Goal: Information Seeking & Learning: Learn about a topic

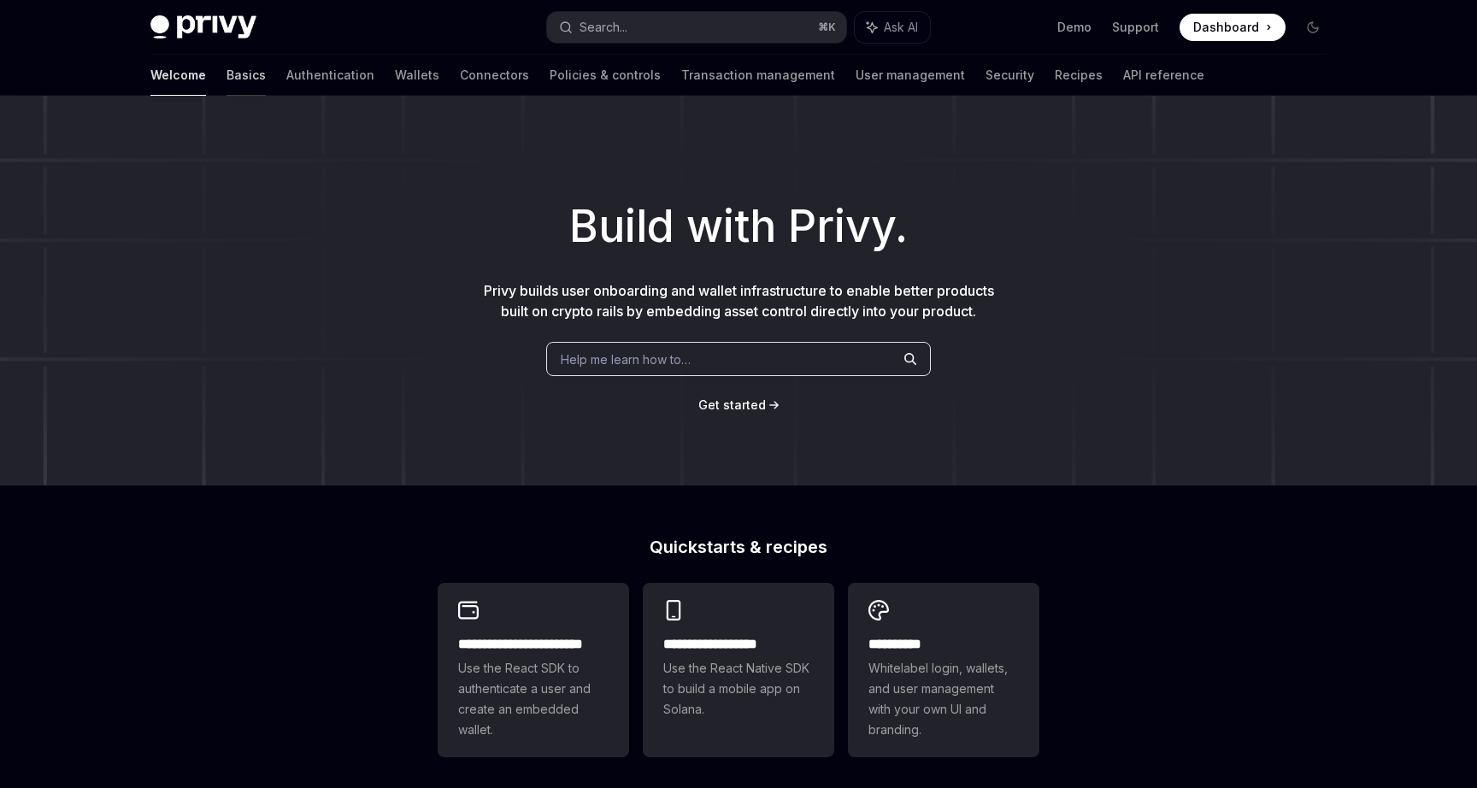
click at [226, 79] on link "Basics" at bounding box center [245, 75] width 39 height 41
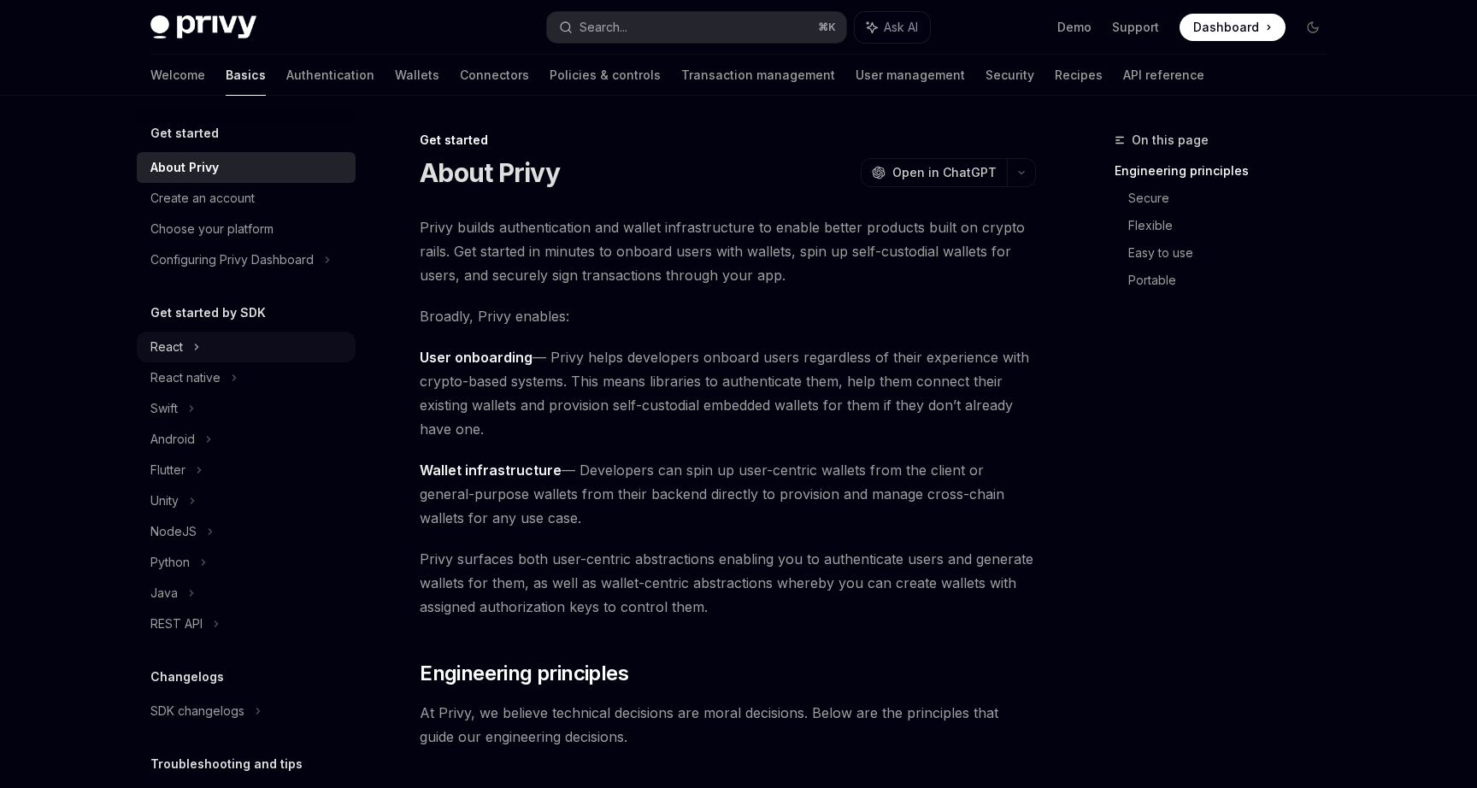
click at [194, 344] on icon at bounding box center [196, 347] width 7 height 21
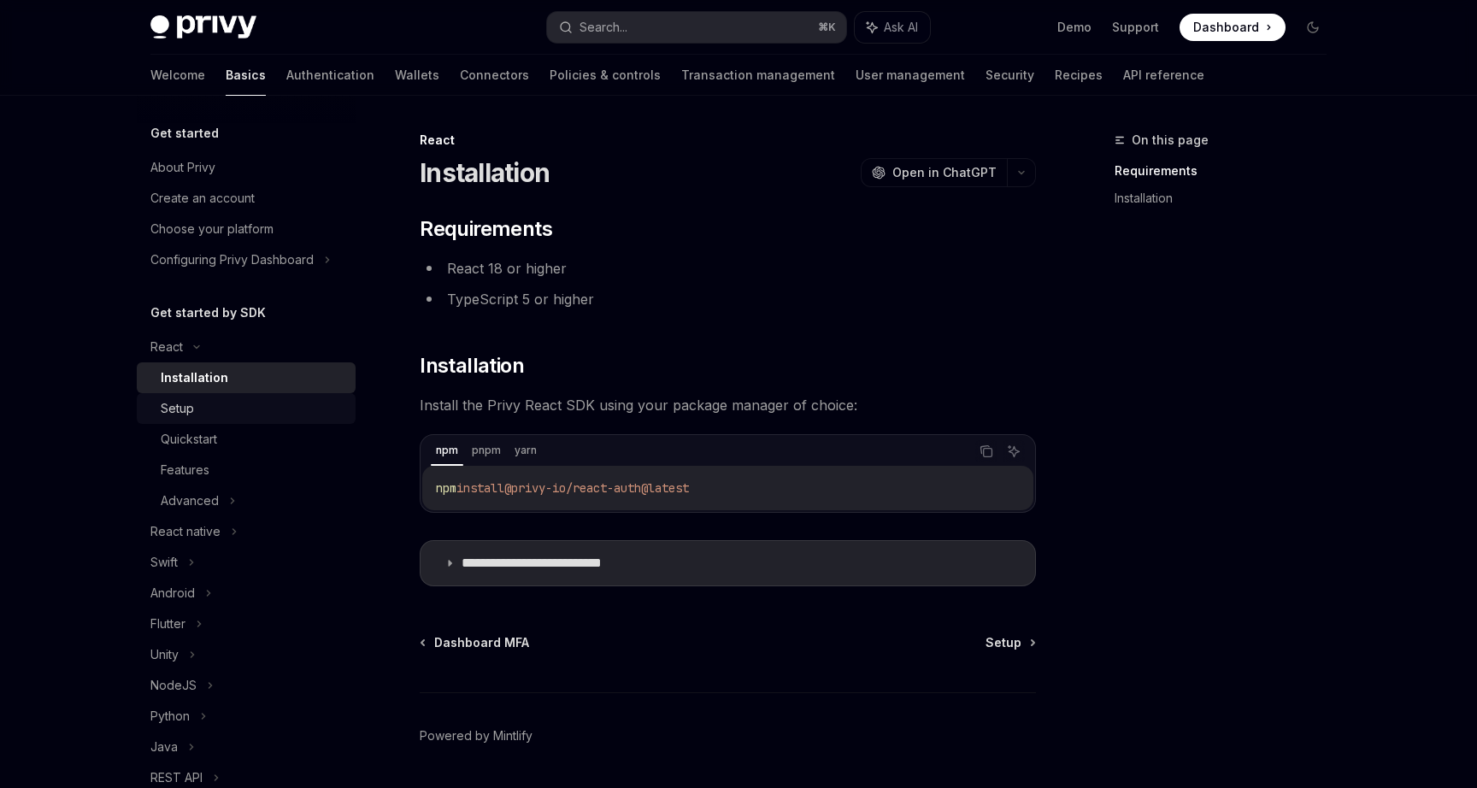
click at [216, 420] on link "Setup" at bounding box center [246, 408] width 219 height 31
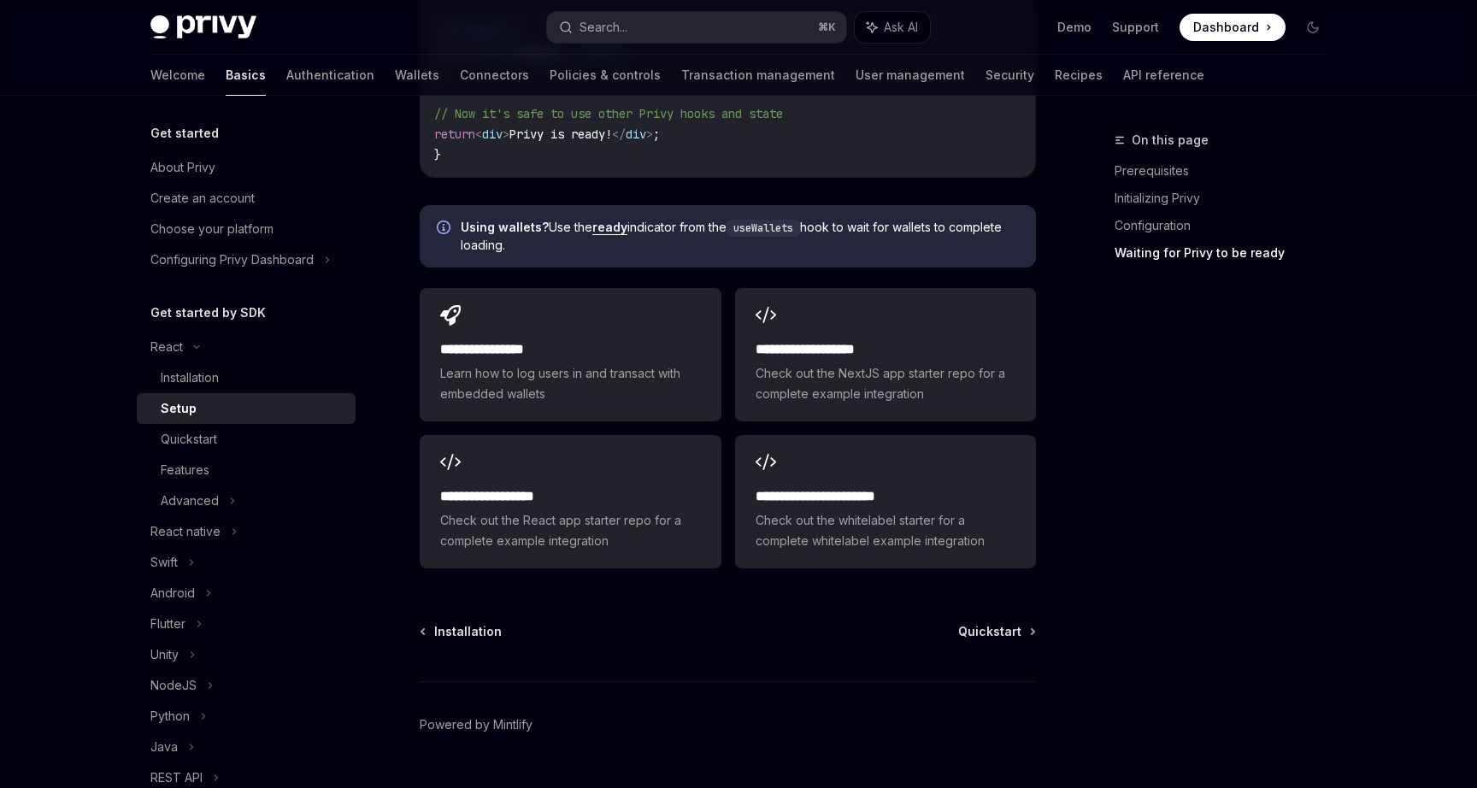
scroll to position [2146, 0]
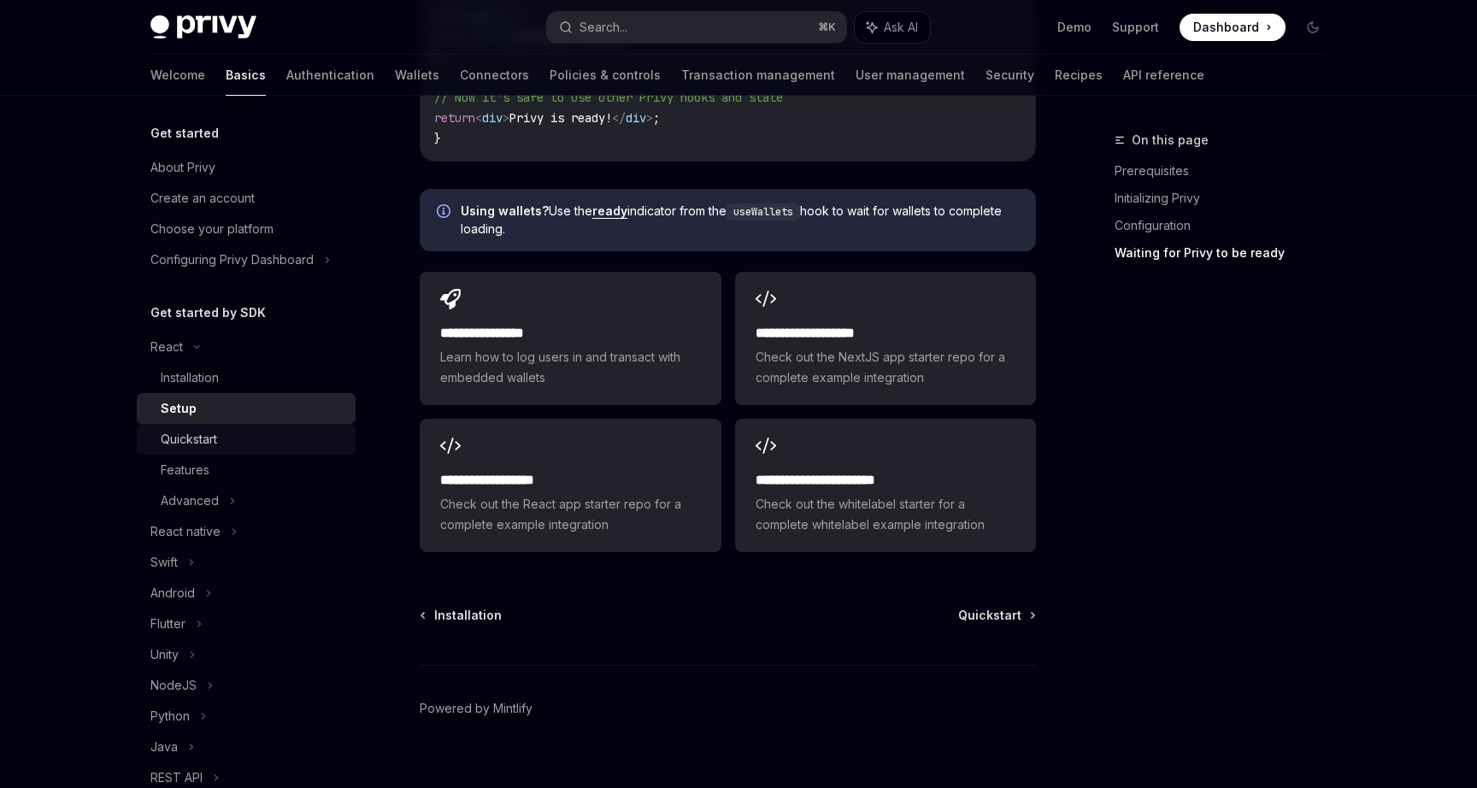
click at [247, 435] on div "Quickstart" at bounding box center [253, 439] width 185 height 21
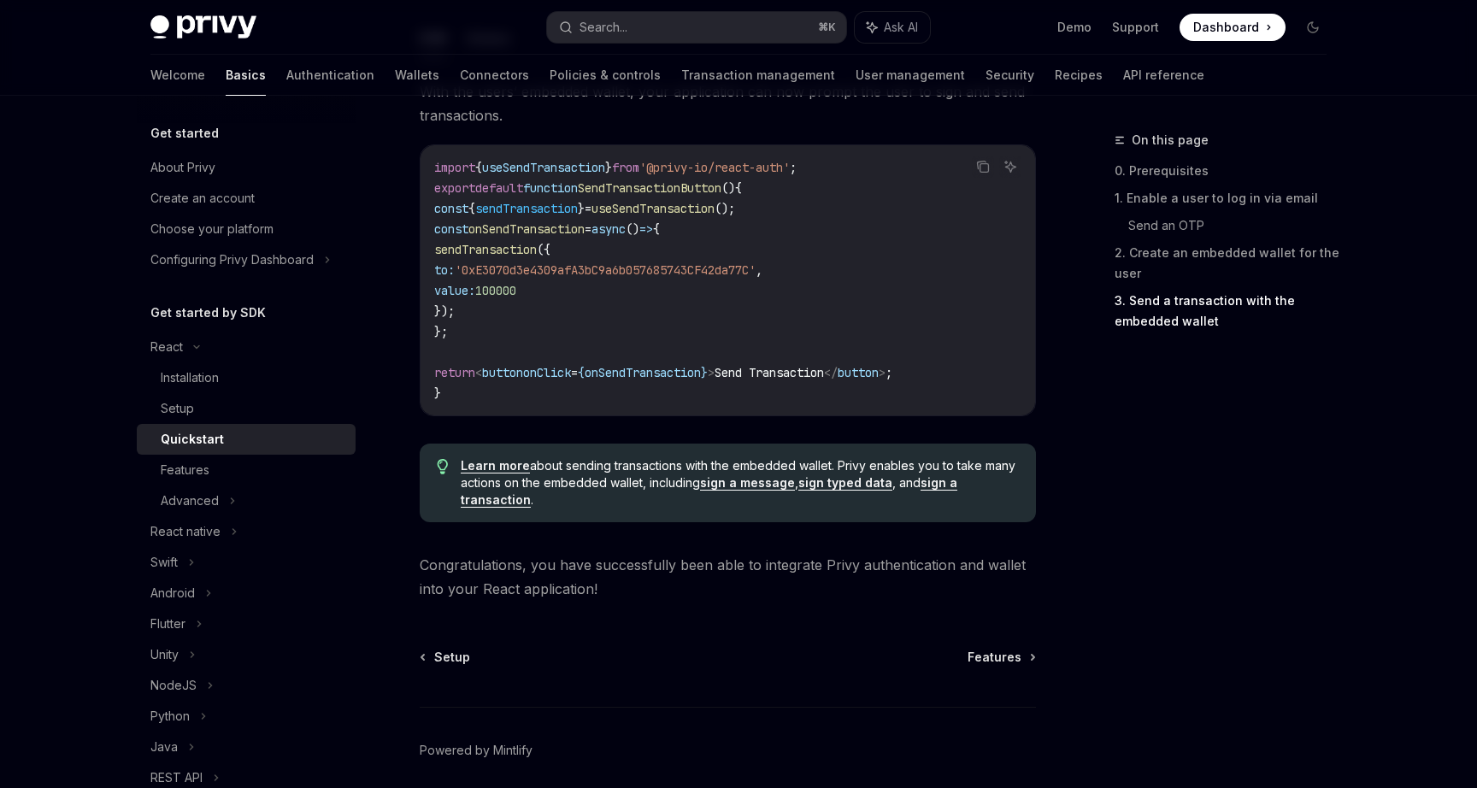
scroll to position [1691, 0]
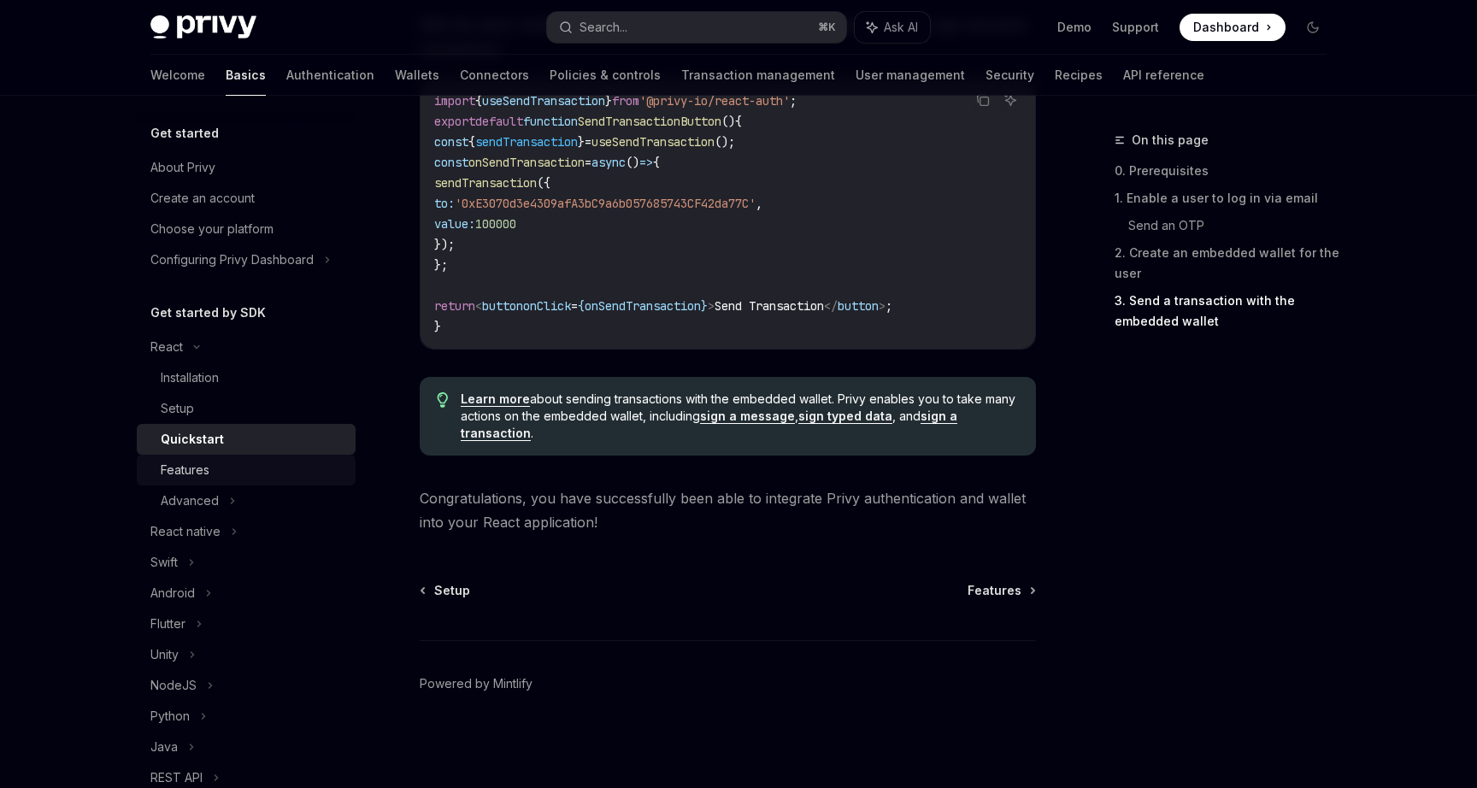
click at [207, 477] on div "Features" at bounding box center [185, 470] width 49 height 21
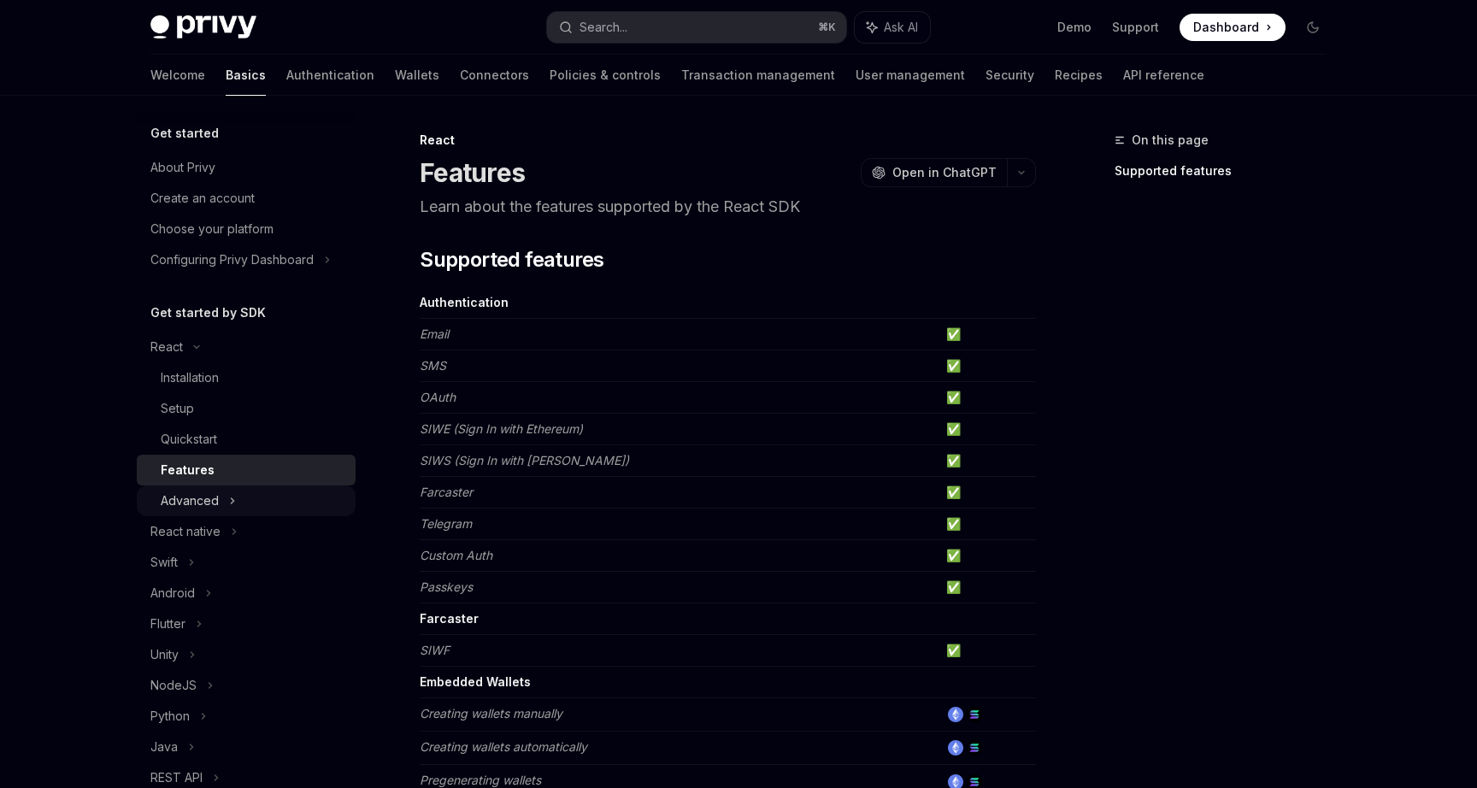
click at [208, 495] on div "Advanced" at bounding box center [190, 500] width 58 height 21
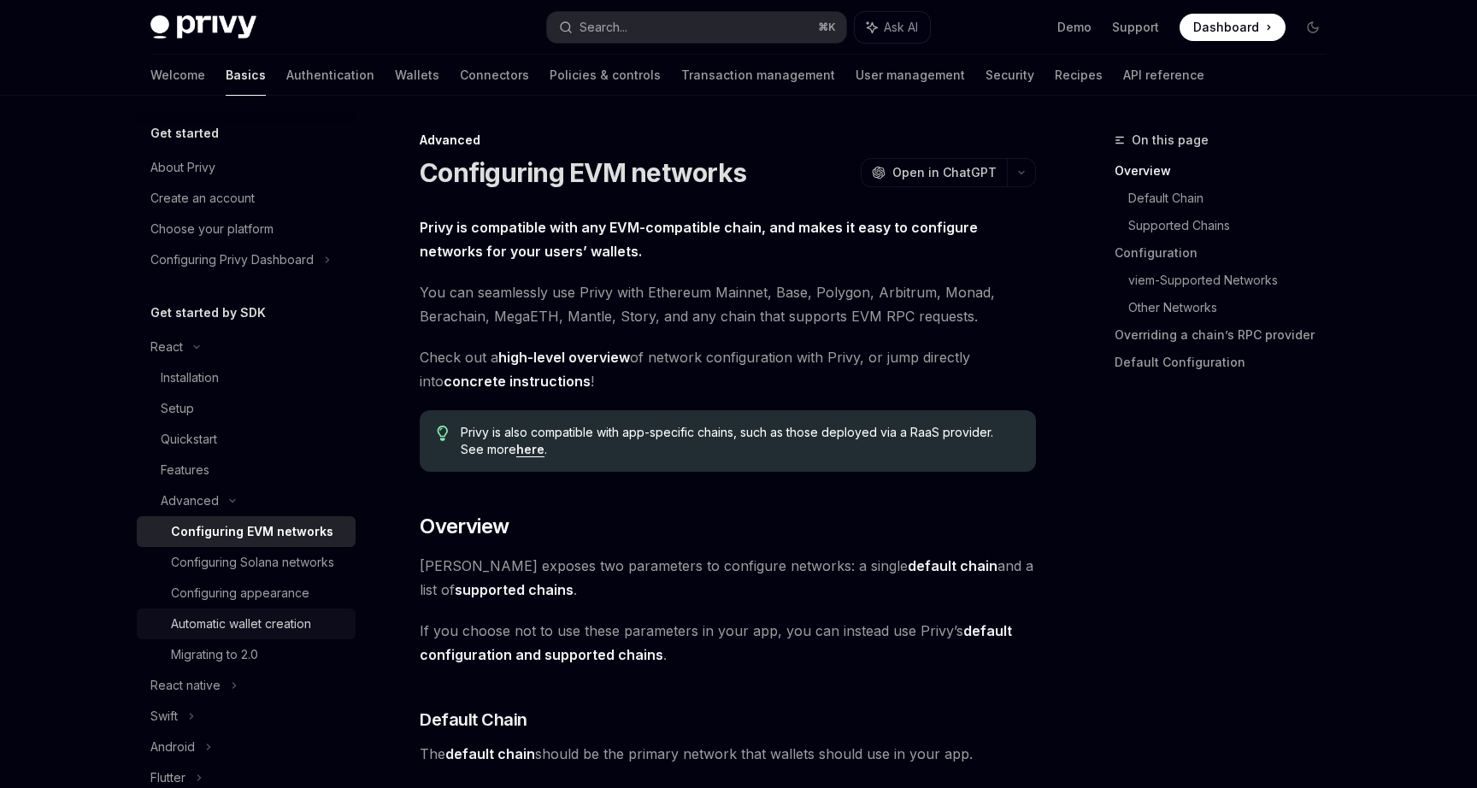
click at [236, 632] on div "Automatic wallet creation" at bounding box center [241, 624] width 140 height 21
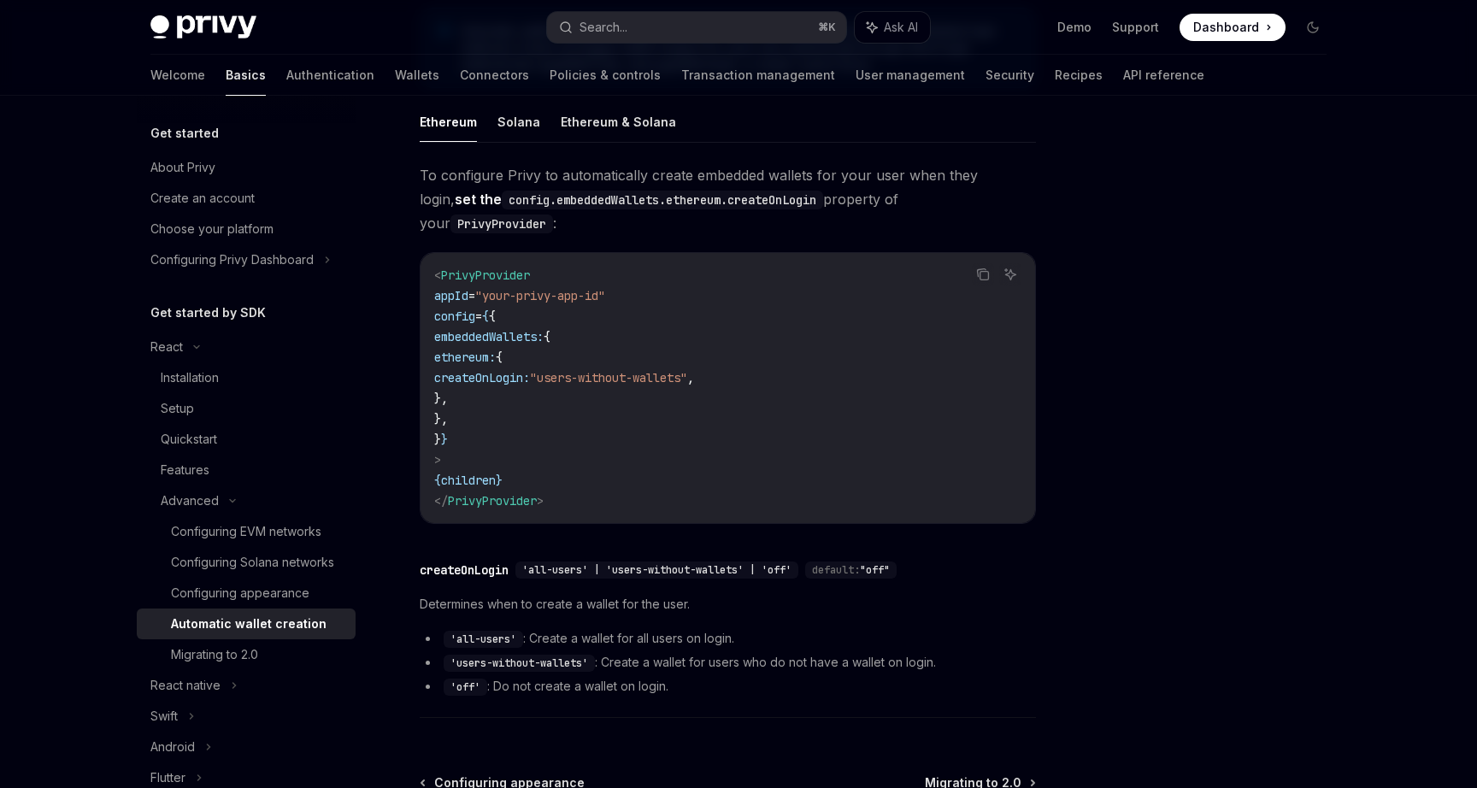
scroll to position [533, 0]
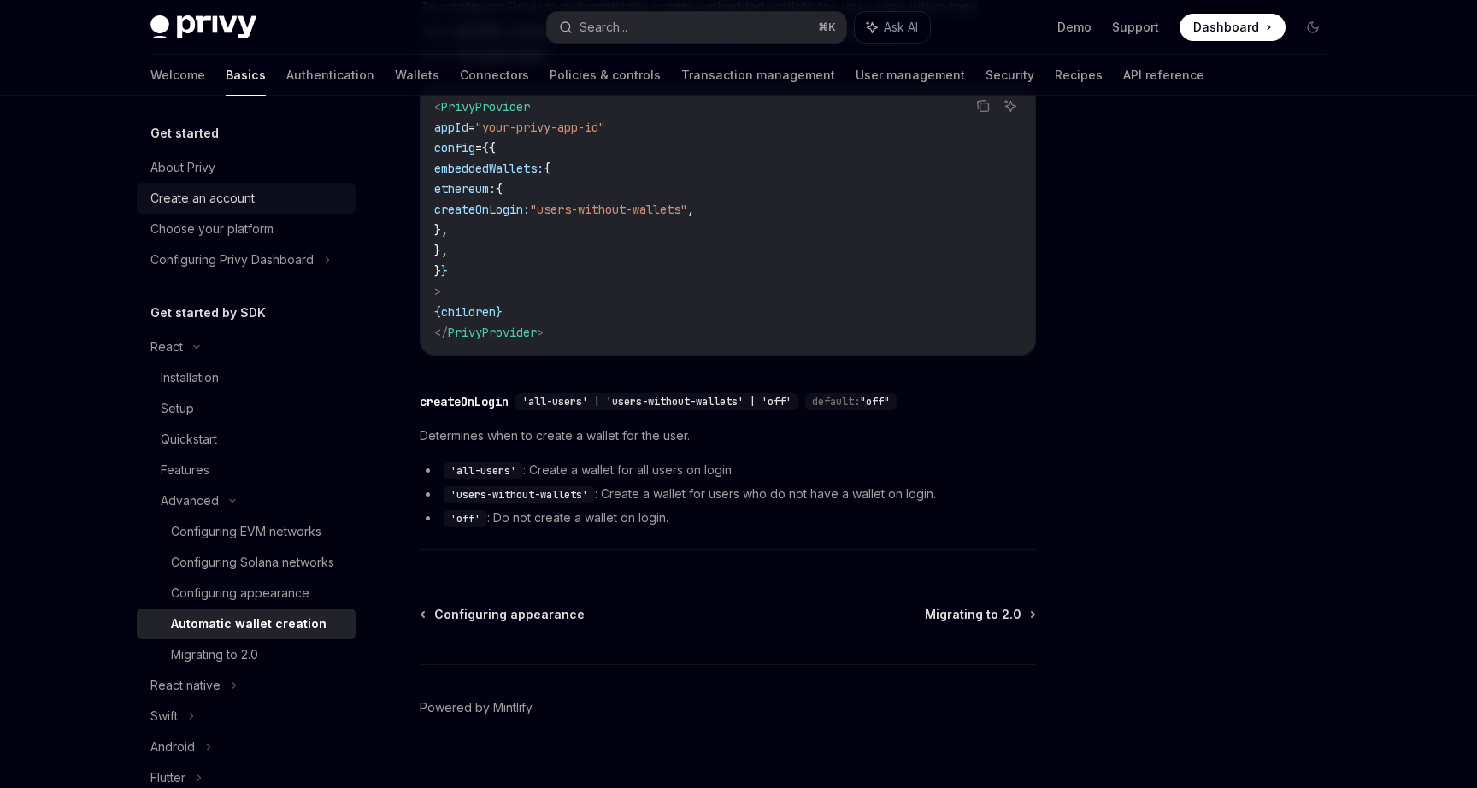
click at [220, 198] on div "Create an account" at bounding box center [202, 198] width 104 height 21
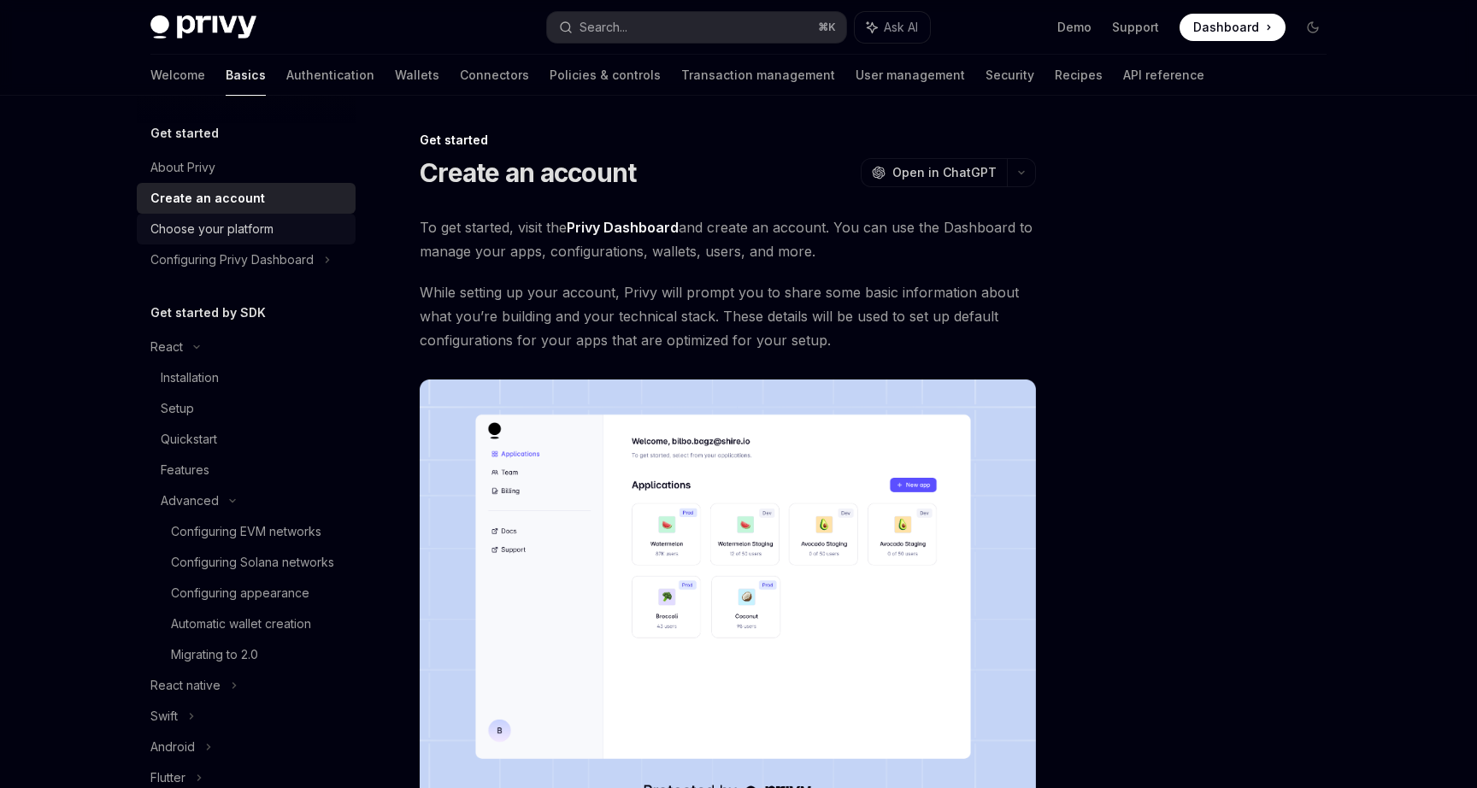
click at [223, 229] on div "Choose your platform" at bounding box center [211, 229] width 123 height 21
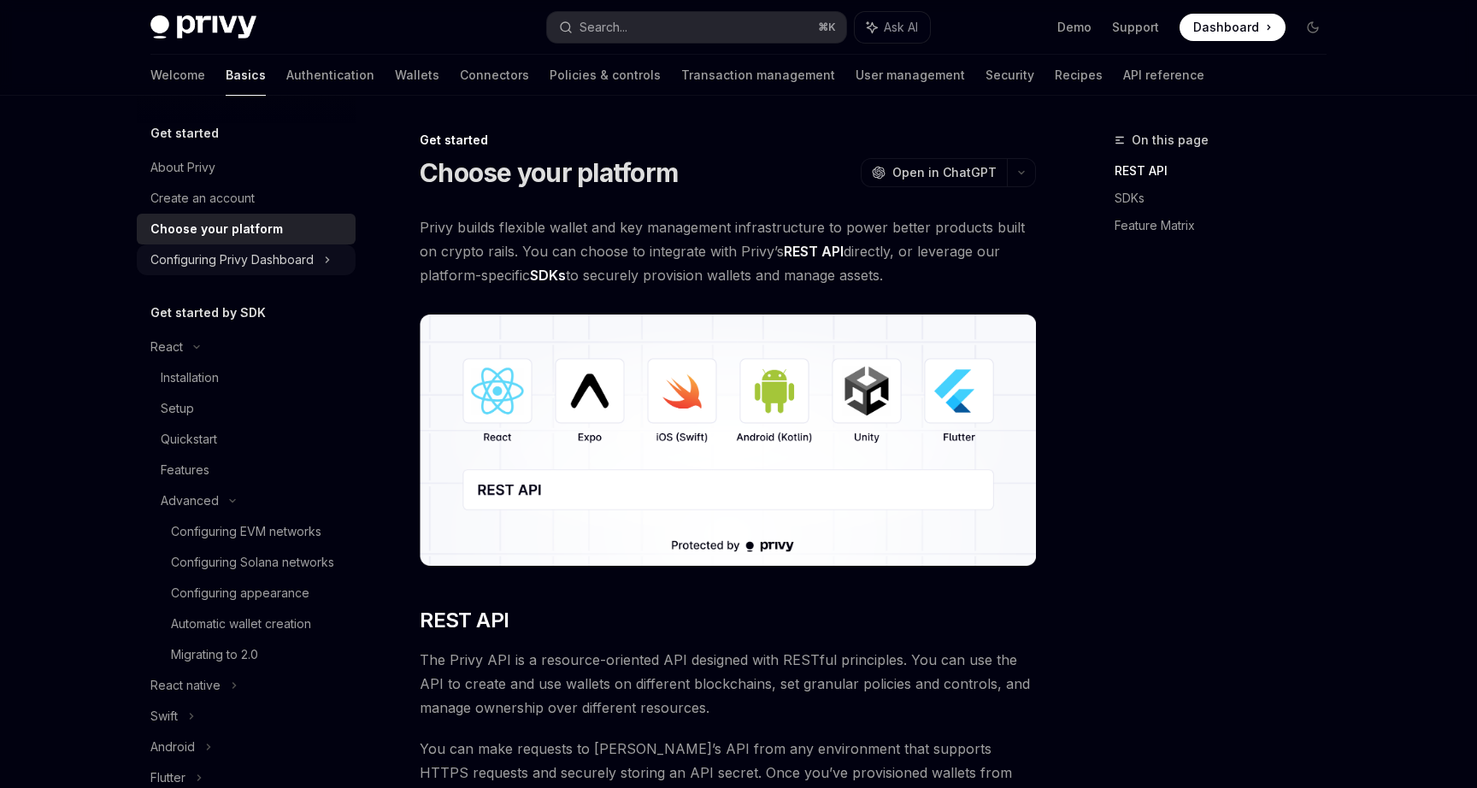
click at [232, 260] on div "Configuring Privy Dashboard" at bounding box center [231, 260] width 163 height 21
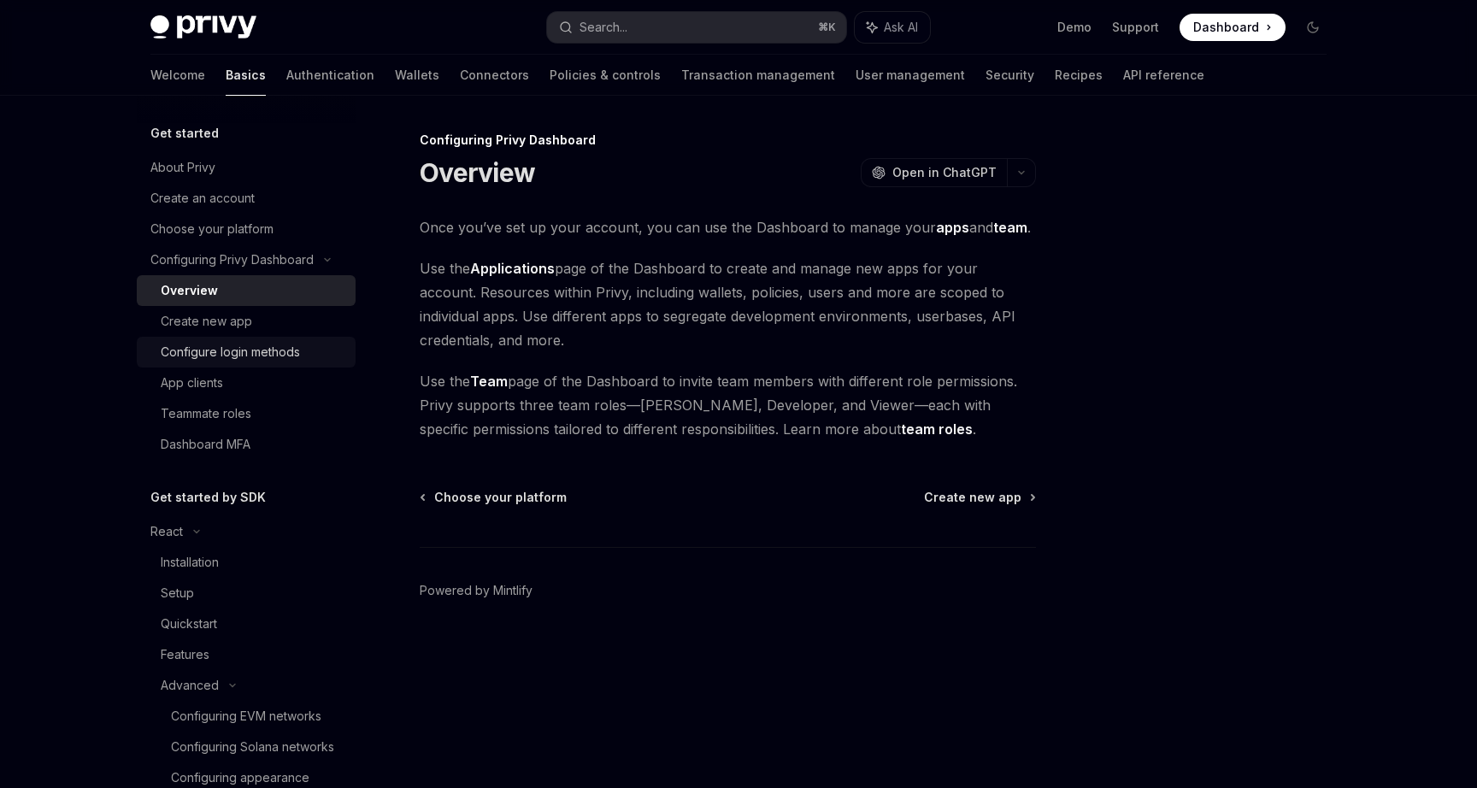
click at [230, 348] on div "Configure login methods" at bounding box center [230, 352] width 139 height 21
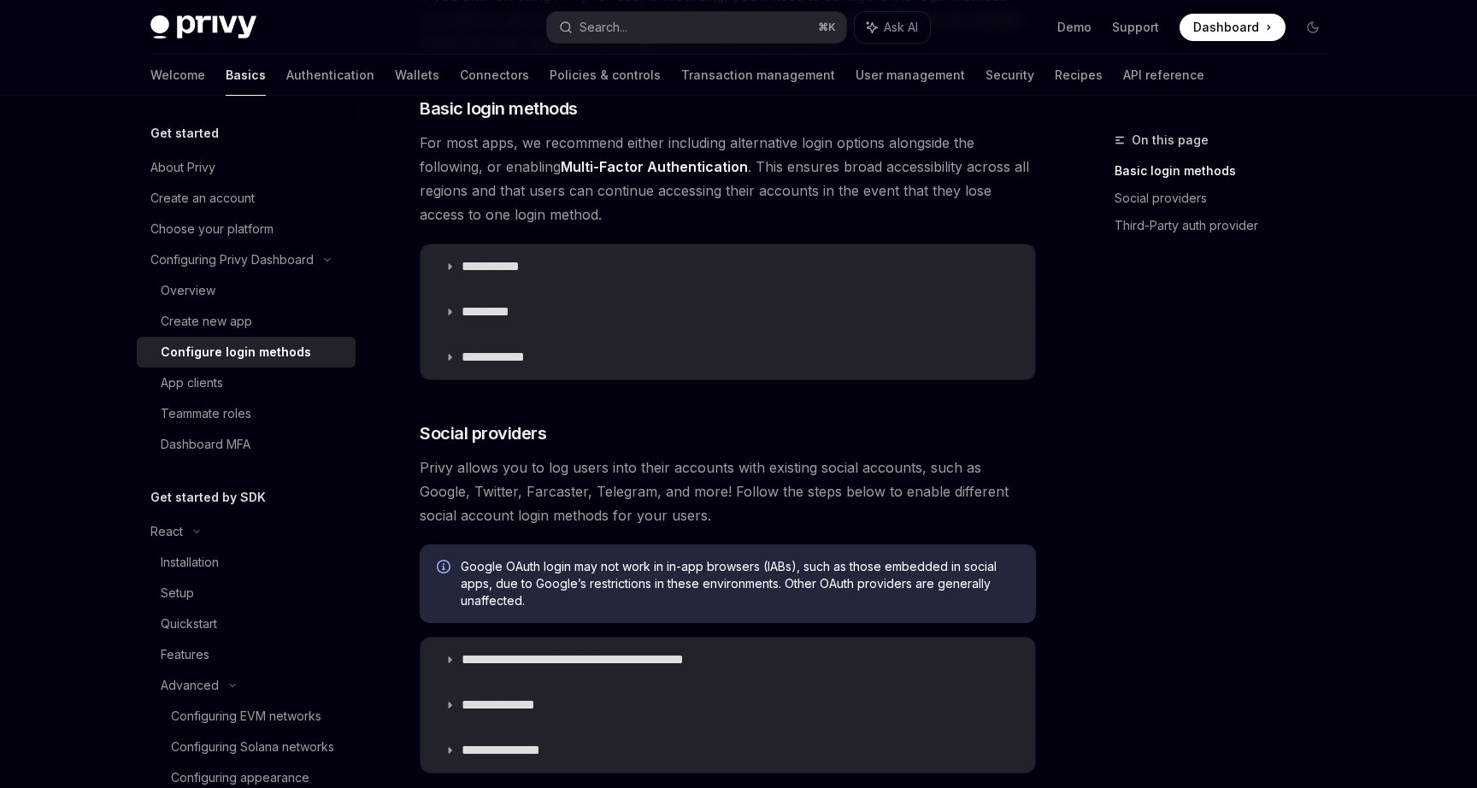
scroll to position [244, 0]
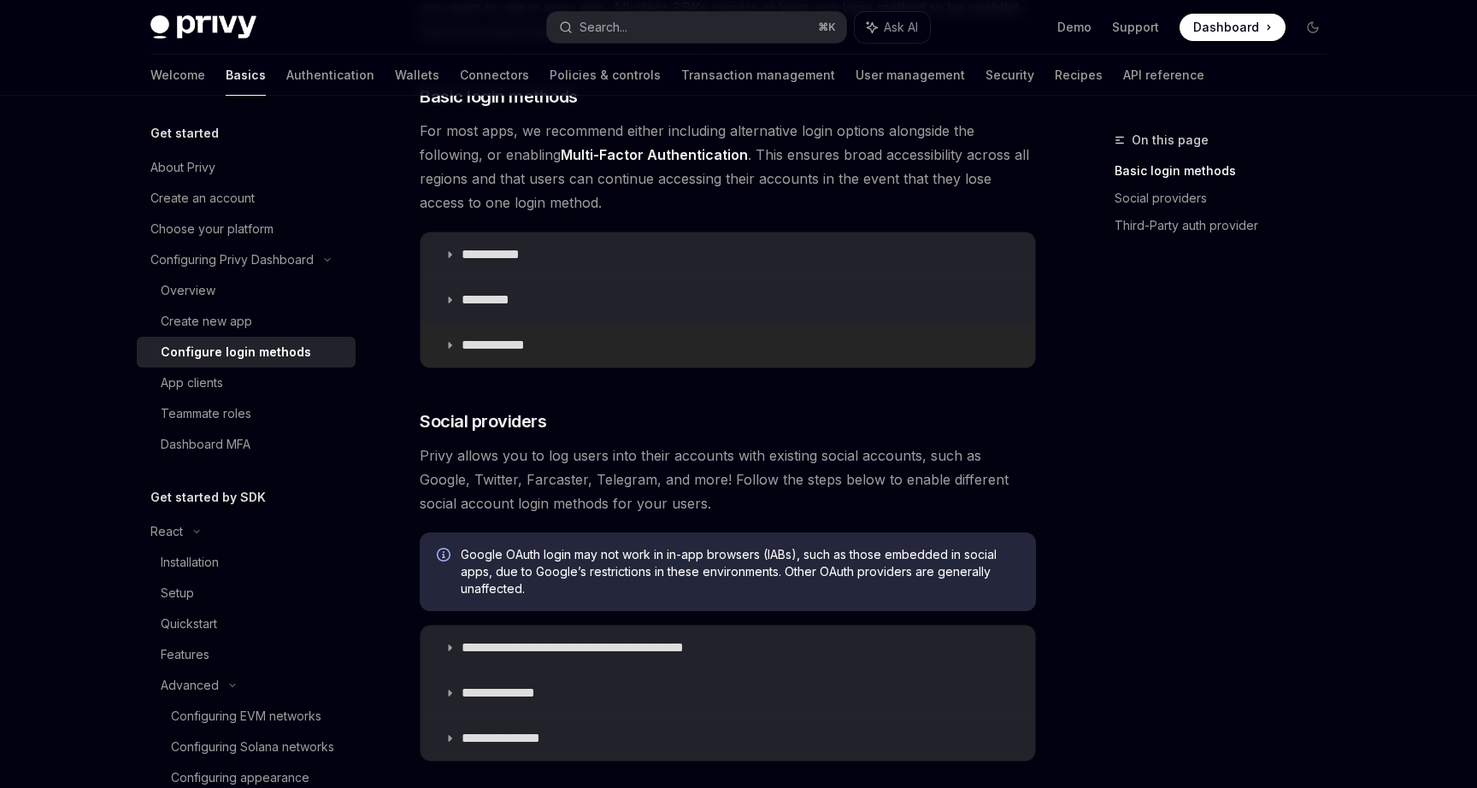
click at [502, 346] on p "**********" at bounding box center [499, 345] width 76 height 17
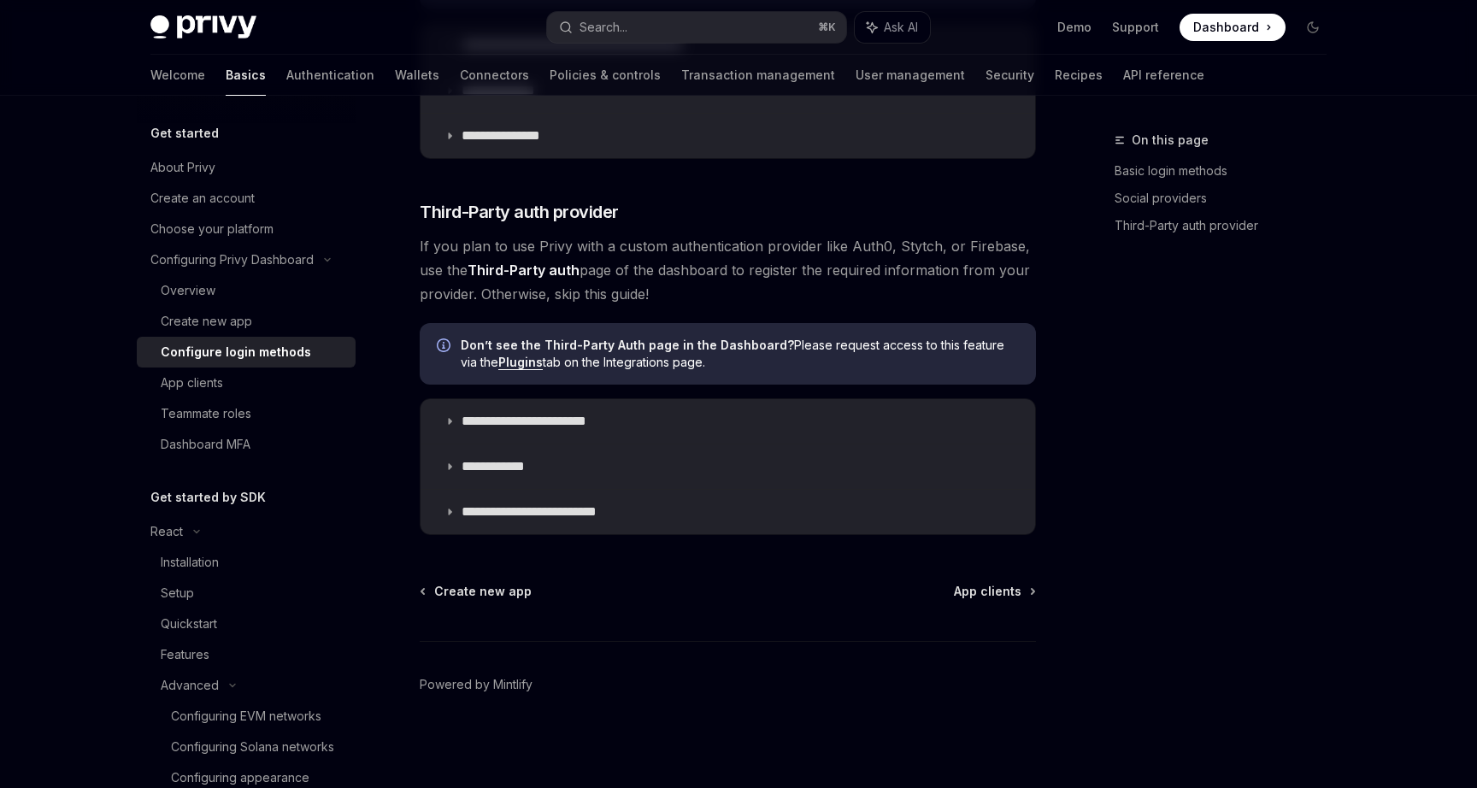
scroll to position [1337, 0]
click at [259, 379] on div "App clients" at bounding box center [253, 383] width 185 height 21
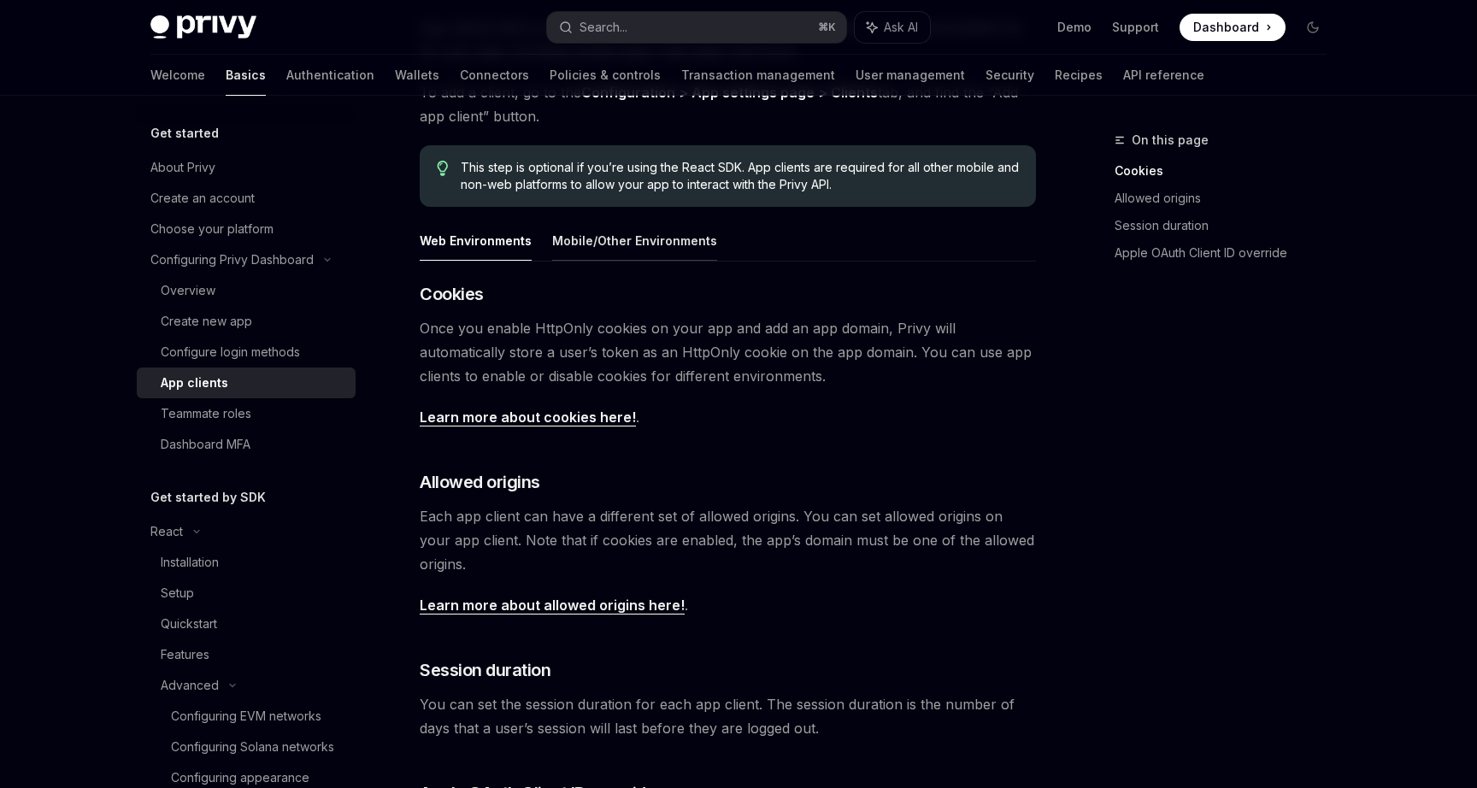
scroll to position [233, 0]
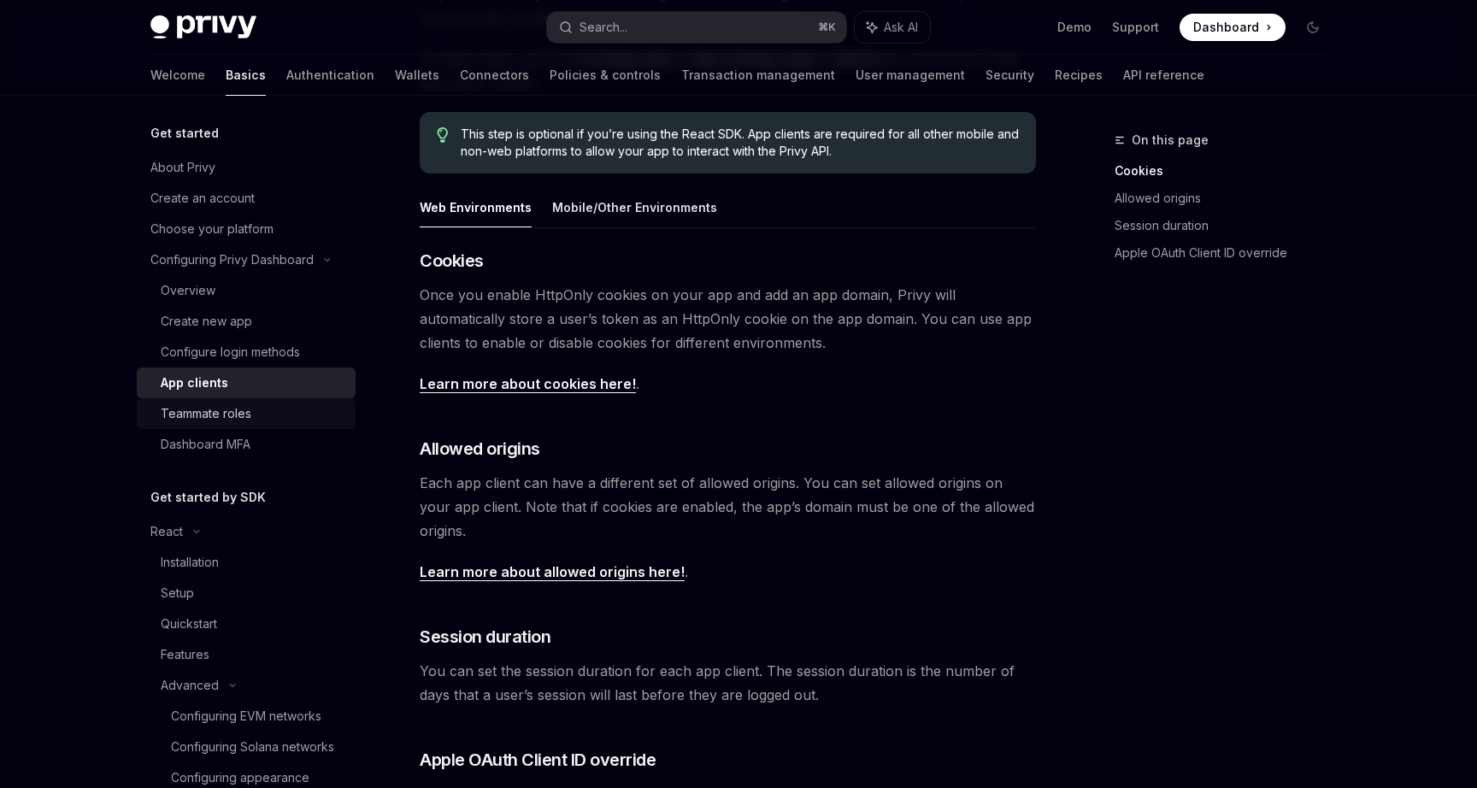
click at [254, 421] on div "Teammate roles" at bounding box center [253, 413] width 185 height 21
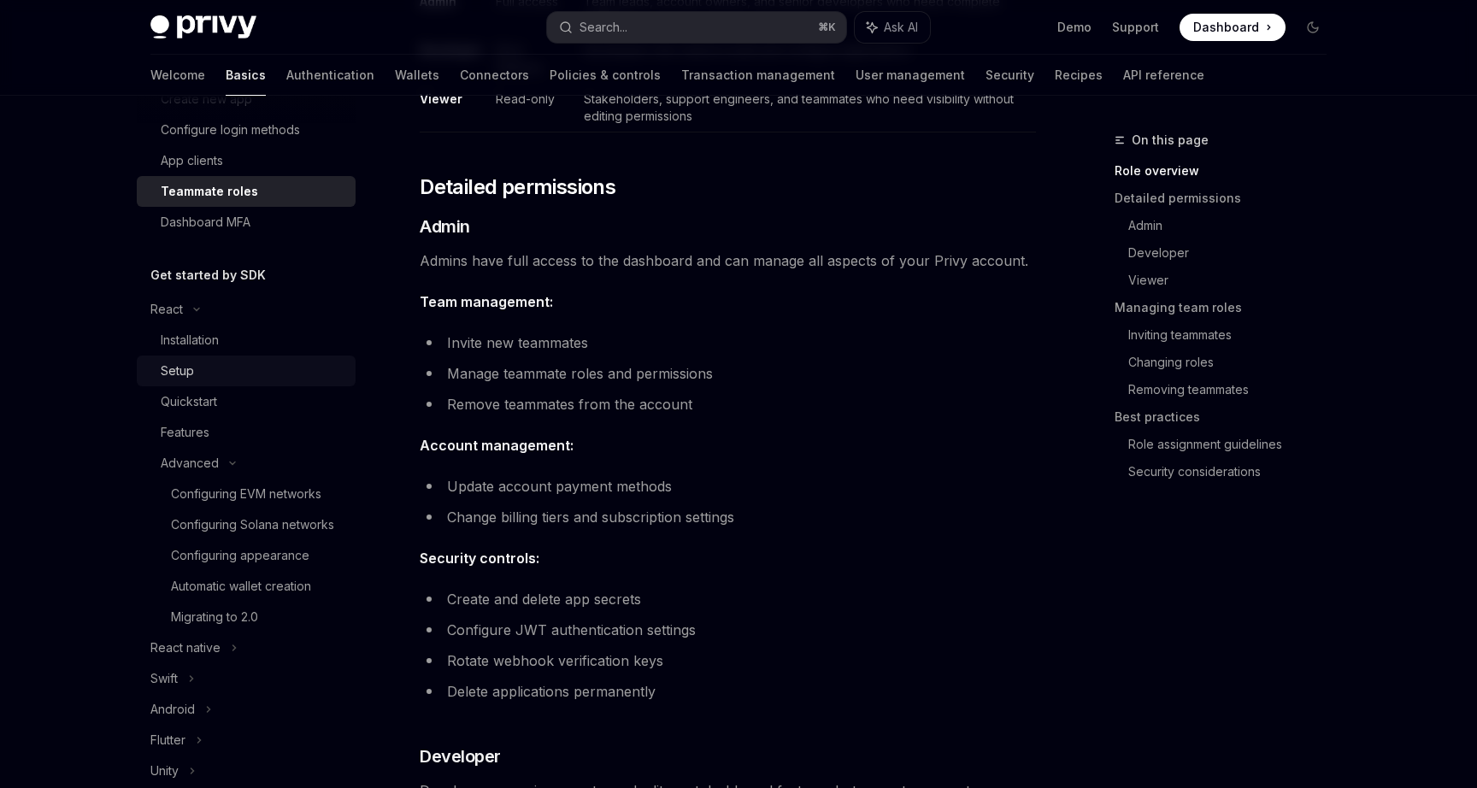
scroll to position [235, 0]
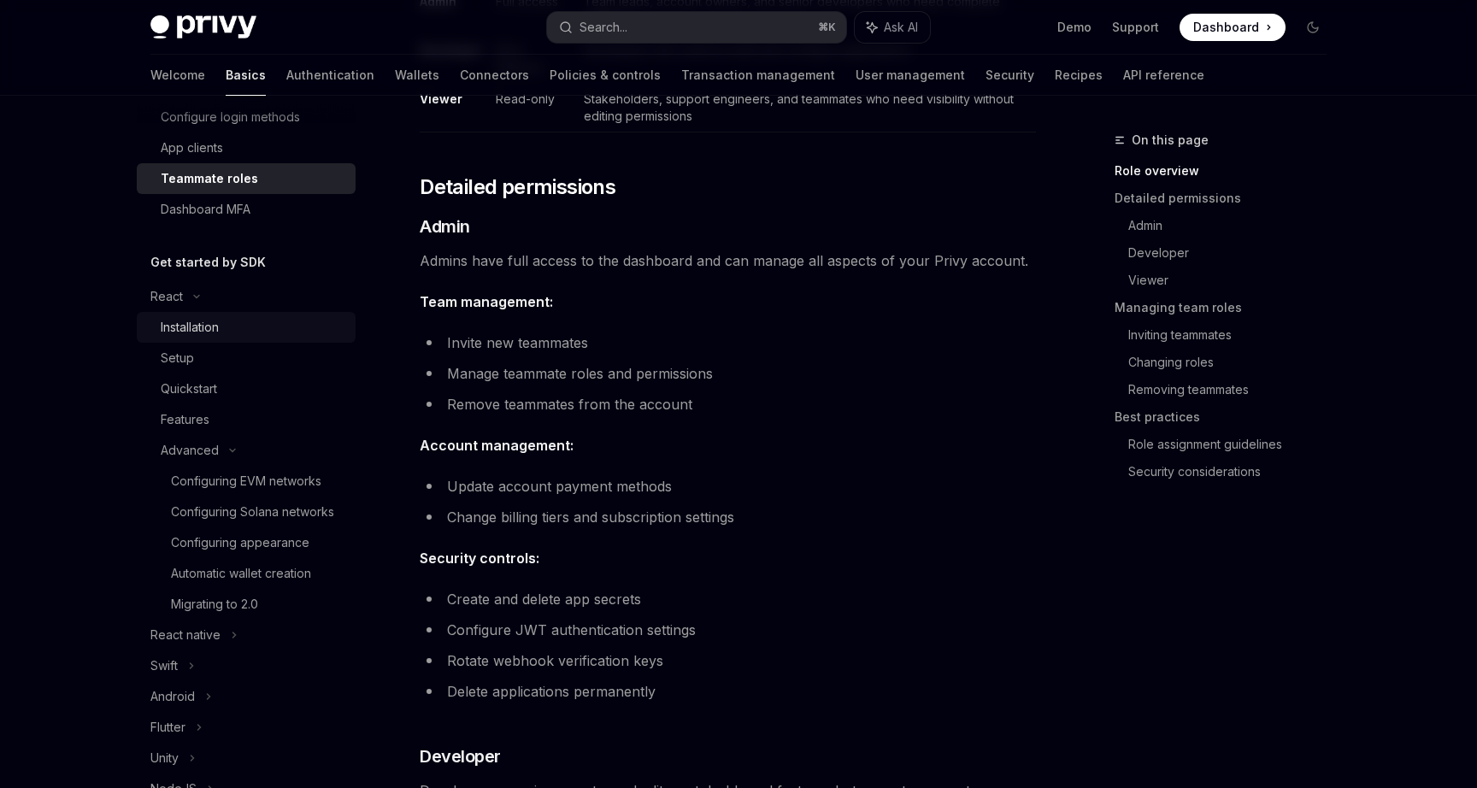
click at [207, 330] on div "Installation" at bounding box center [190, 327] width 58 height 21
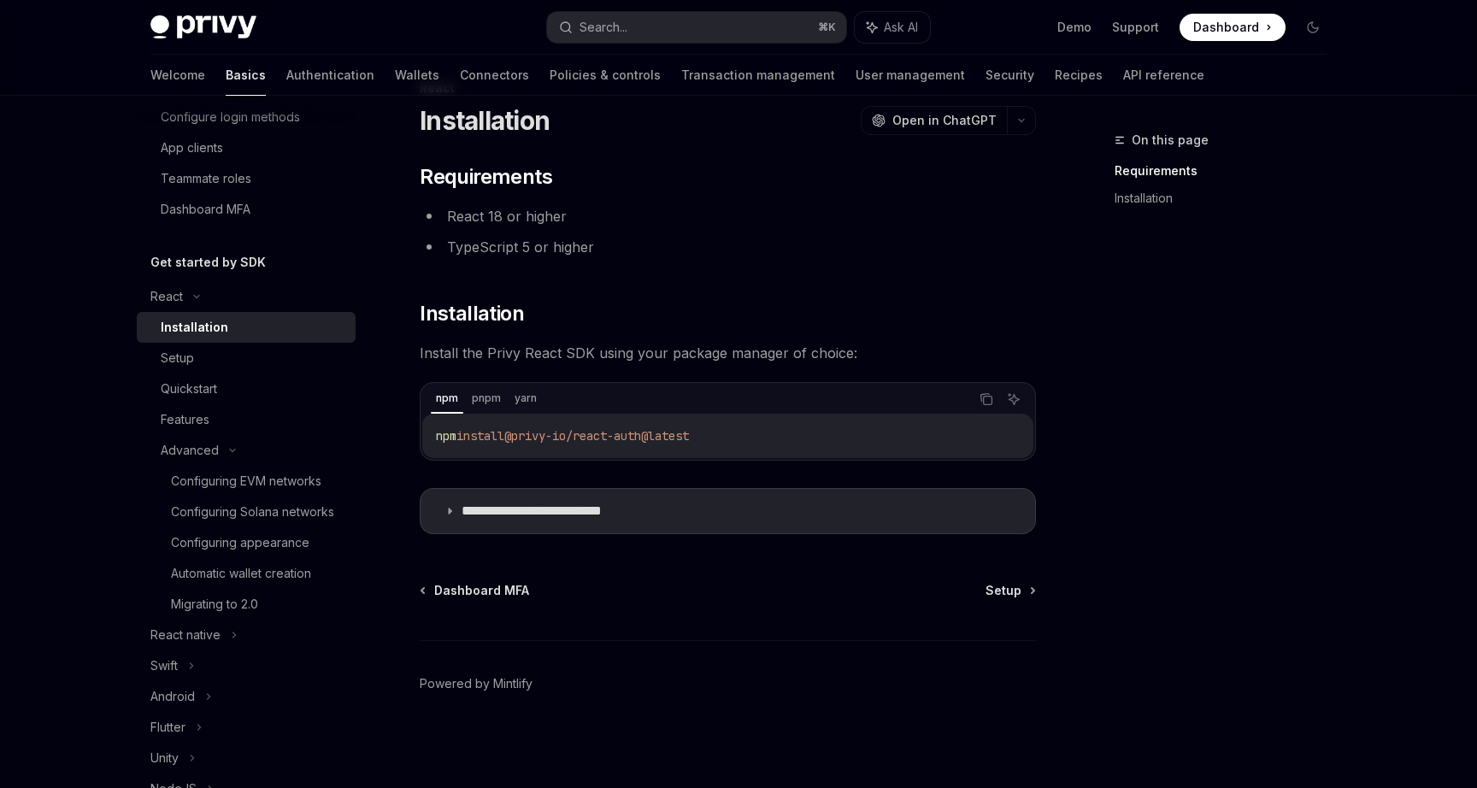
scroll to position [52, 0]
click at [475, 515] on p "**********" at bounding box center [557, 510] width 193 height 17
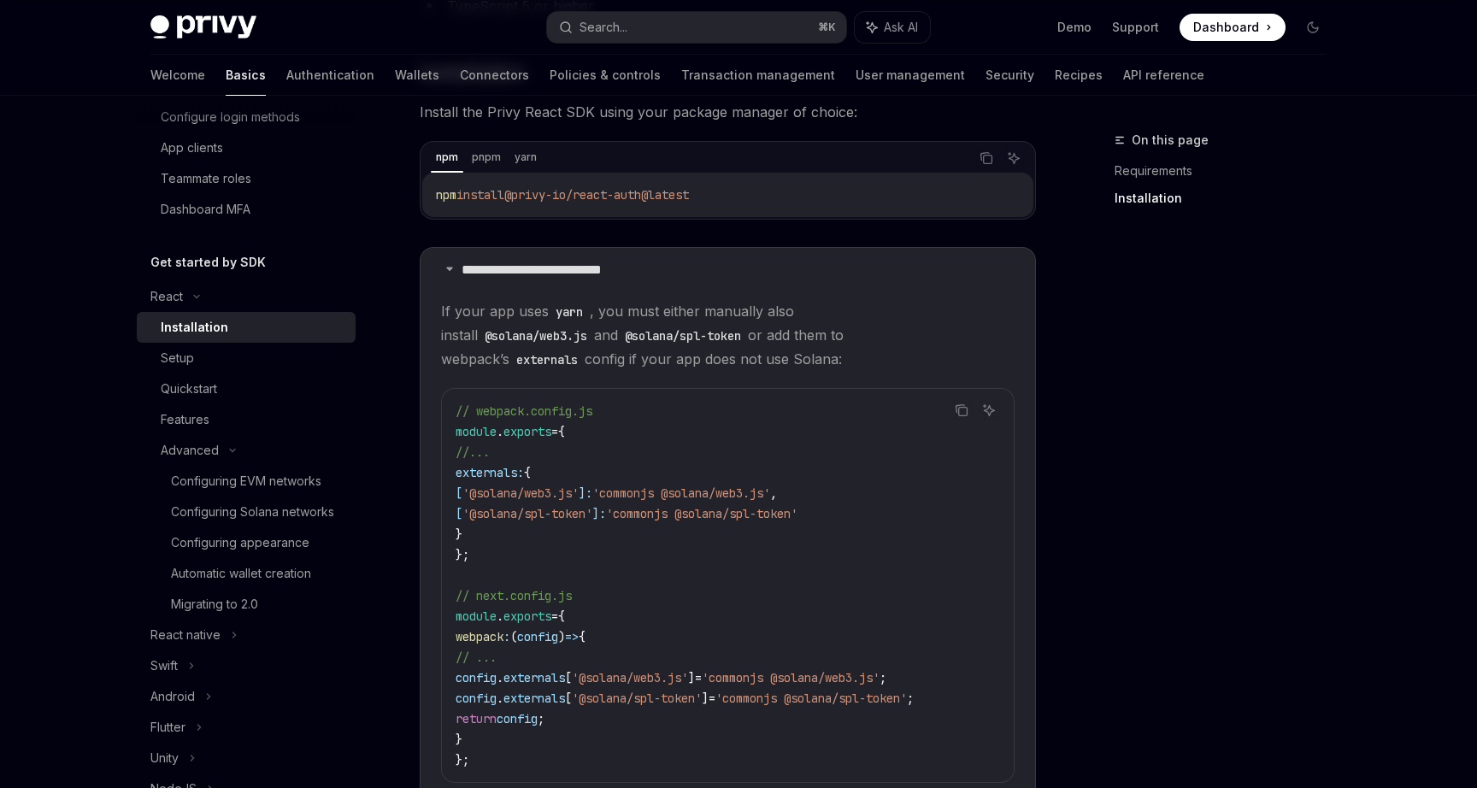
scroll to position [302, 0]
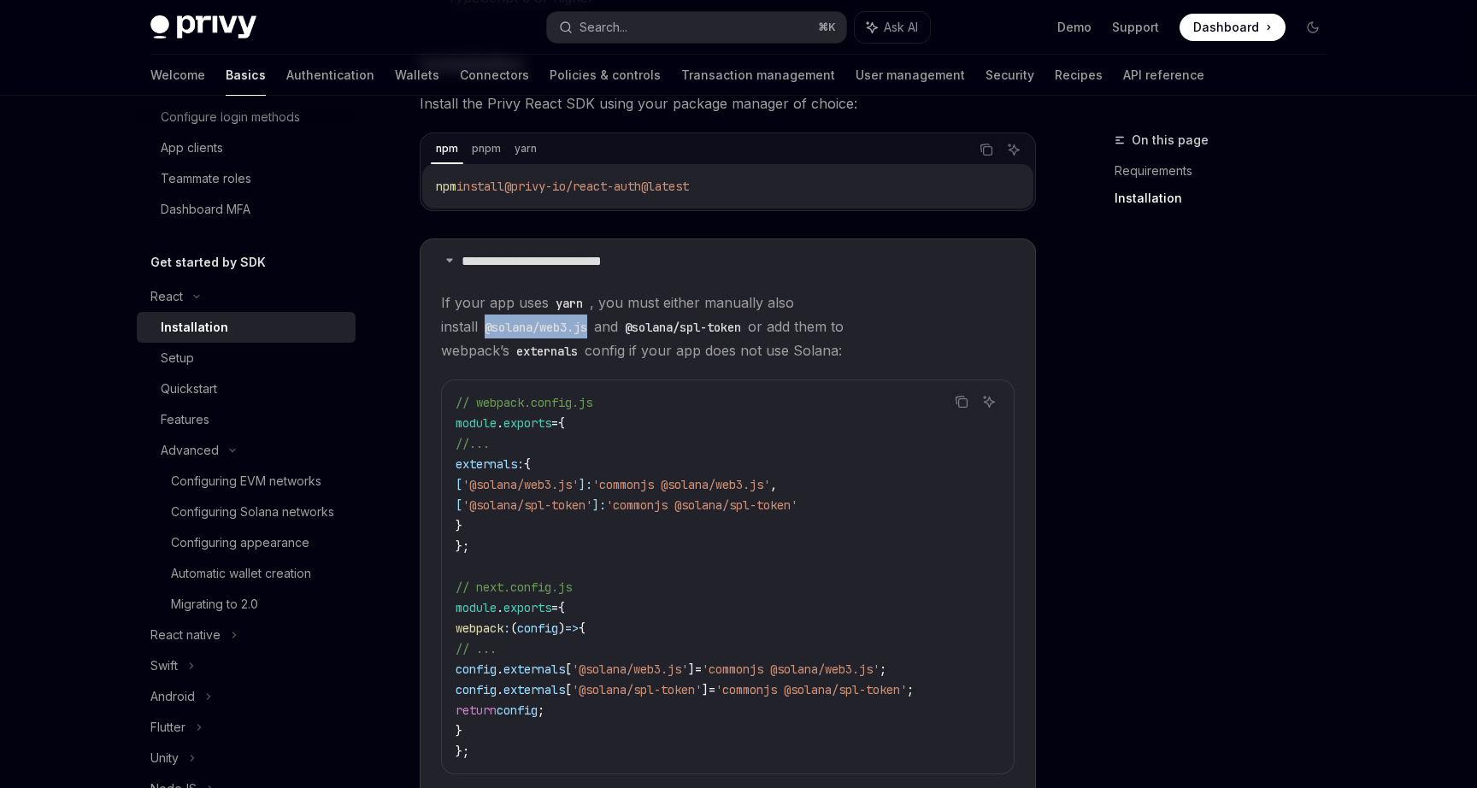
drag, startPoint x: 951, startPoint y: 305, endPoint x: 843, endPoint y: 306, distance: 108.5
click at [594, 318] on code "@solana/web3.js" at bounding box center [536, 327] width 116 height 19
copy code "@solana/web3.js"
drag, startPoint x: 571, startPoint y: 326, endPoint x: 449, endPoint y: 332, distance: 122.3
click at [618, 332] on code "@solana/spl-token" at bounding box center [683, 327] width 130 height 19
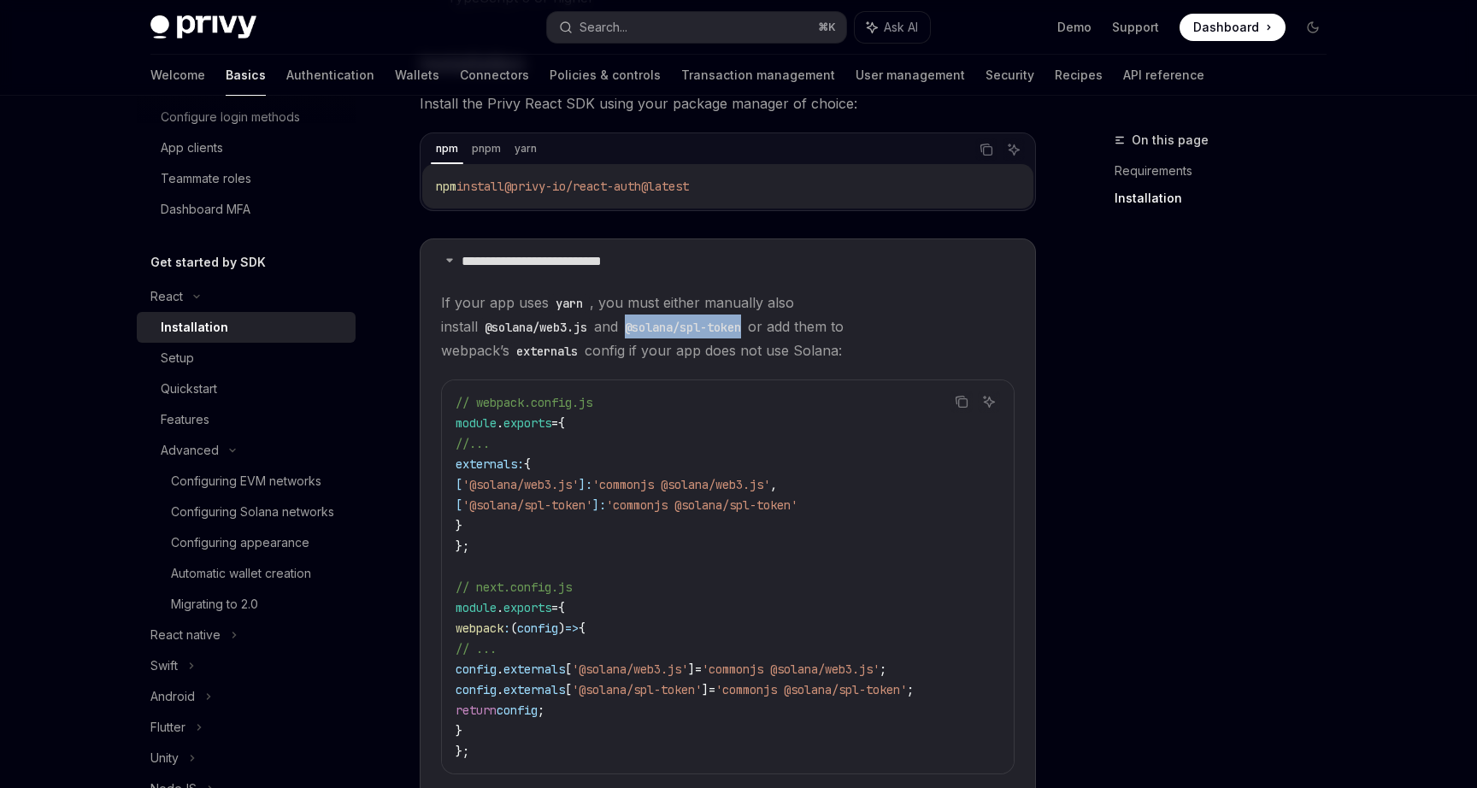
copy code "@solana/spl-token"
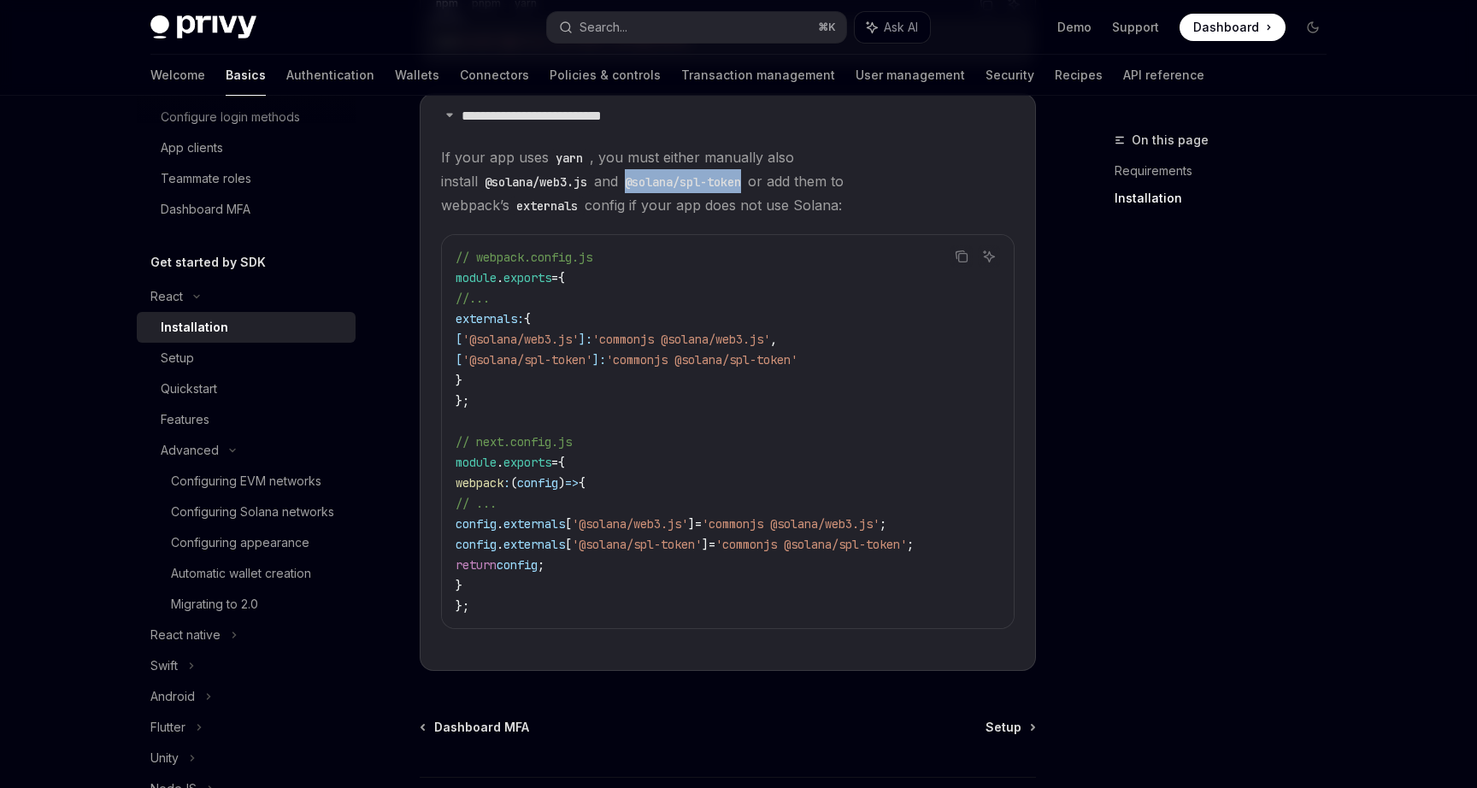
scroll to position [426, 0]
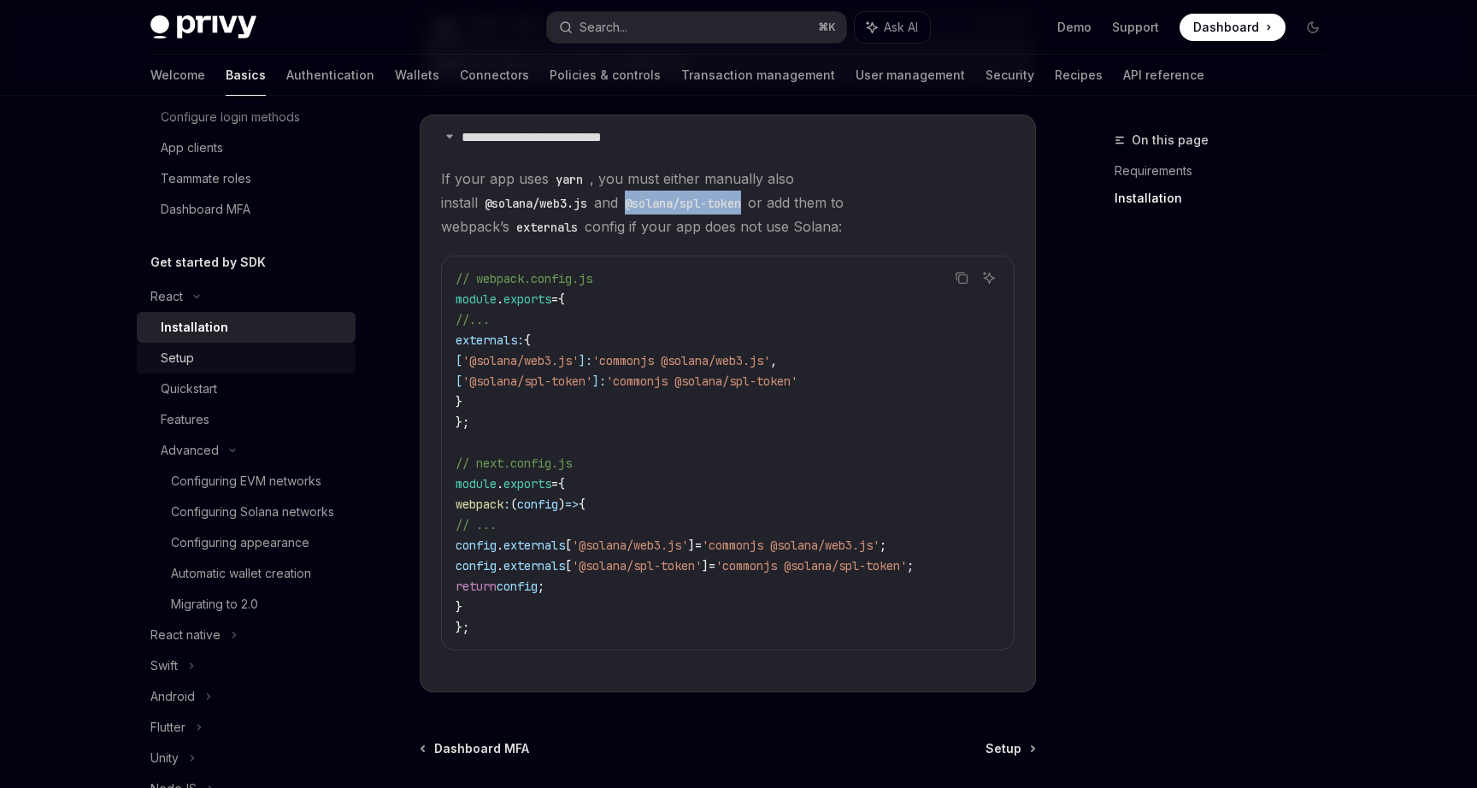
click at [252, 352] on div "Setup" at bounding box center [253, 358] width 185 height 21
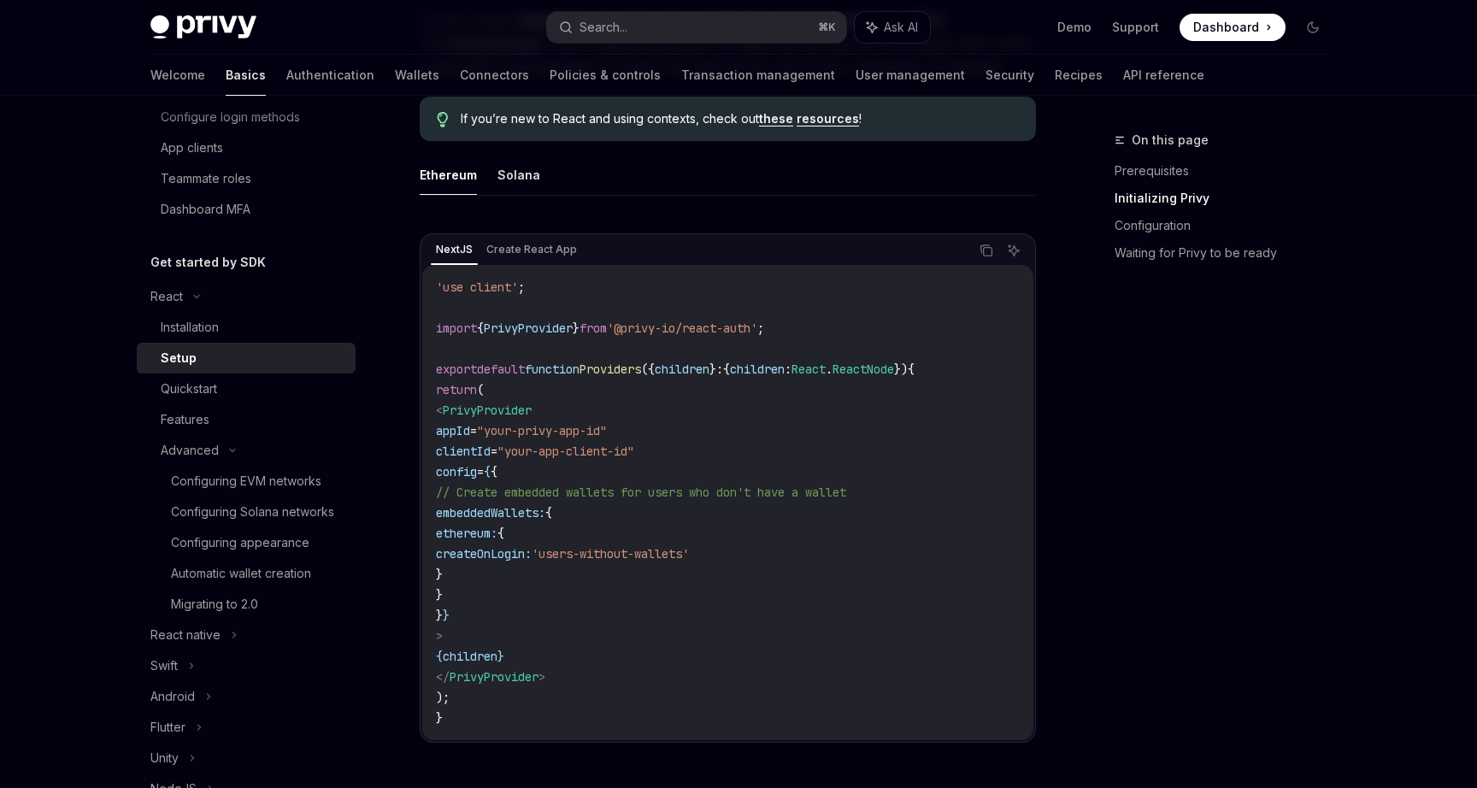
scroll to position [458, 0]
click at [520, 174] on button "Solana" at bounding box center [518, 174] width 43 height 40
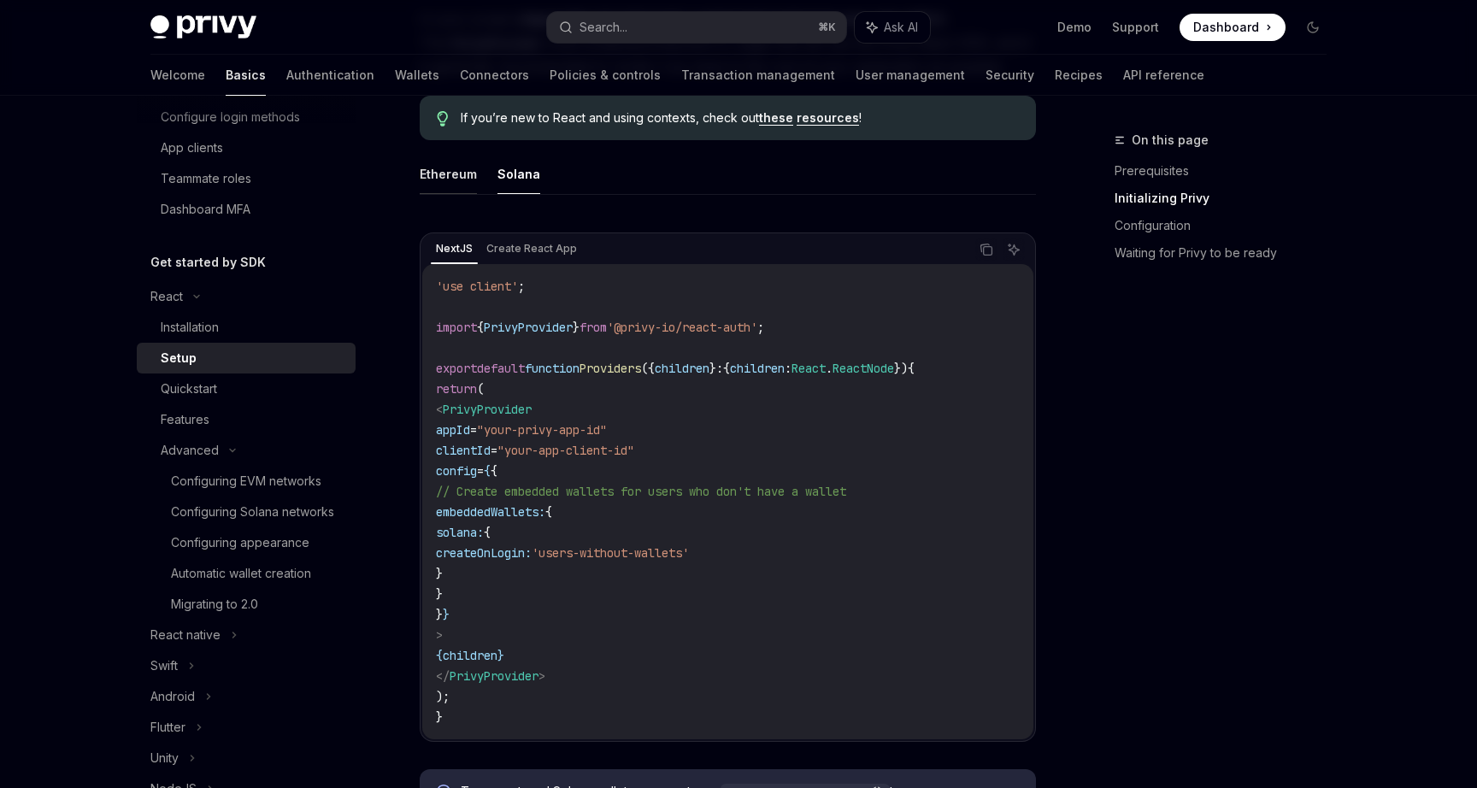
click at [450, 181] on button "Ethereum" at bounding box center [448, 174] width 57 height 40
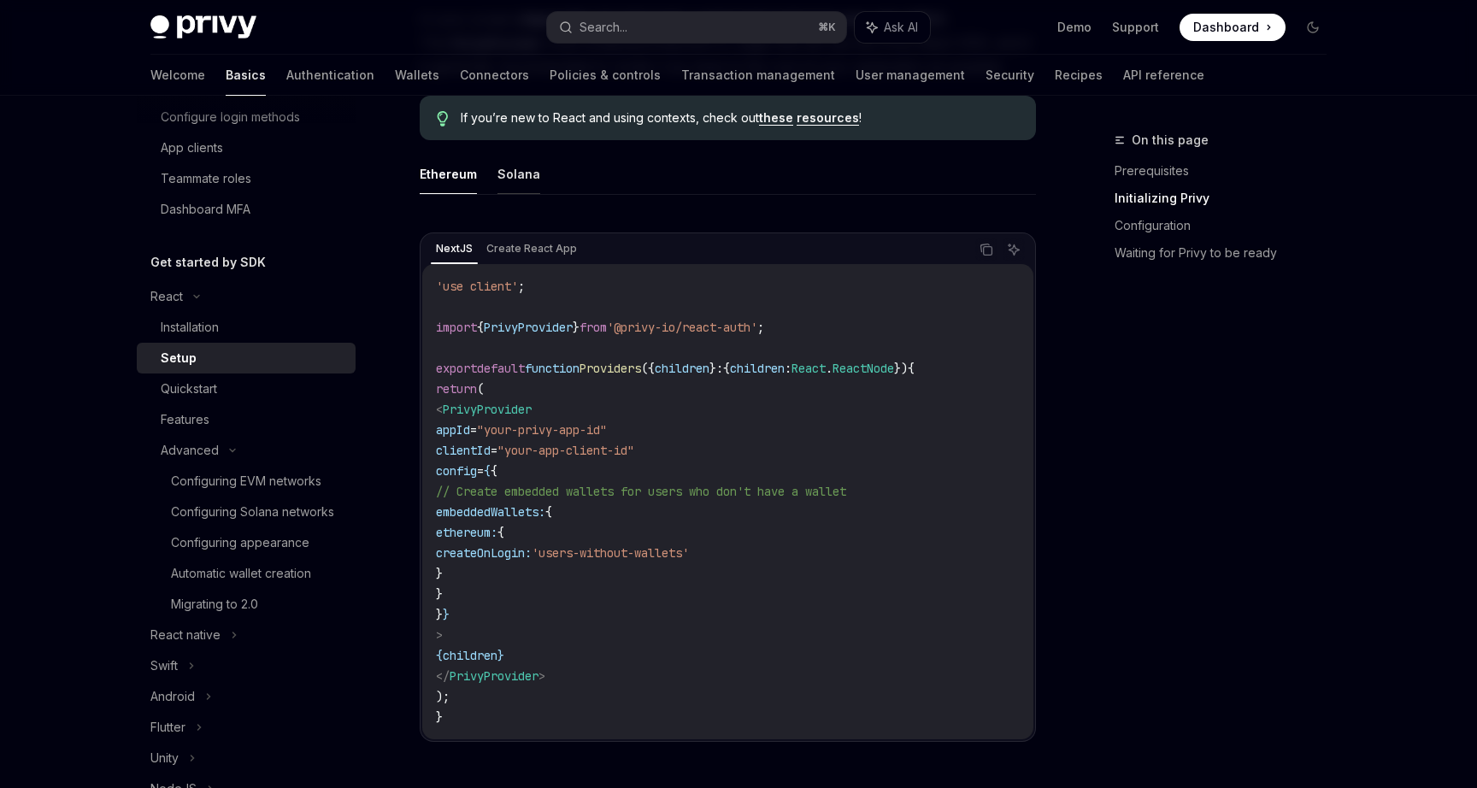
click at [497, 181] on button "Solana" at bounding box center [518, 174] width 43 height 40
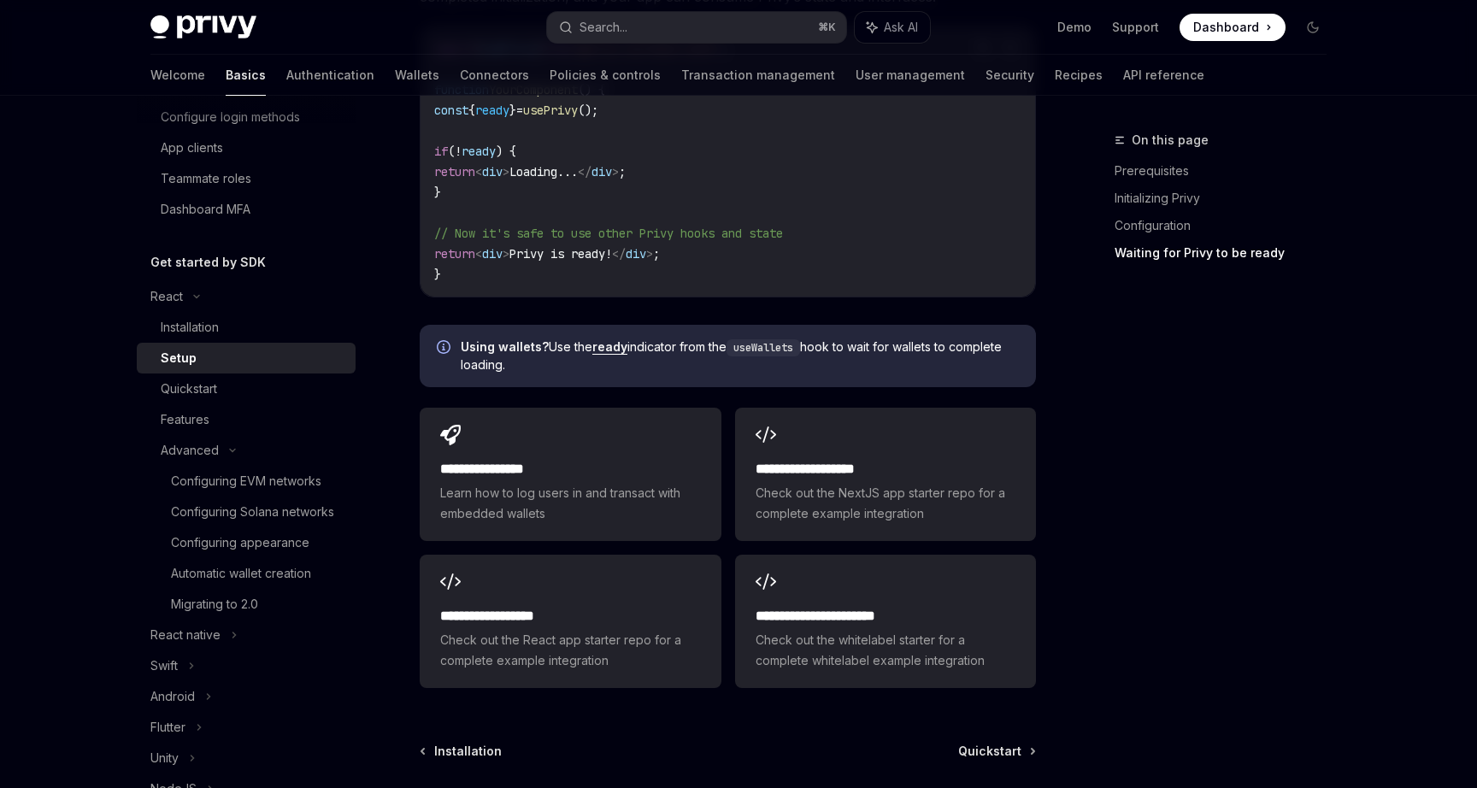
scroll to position [2091, 0]
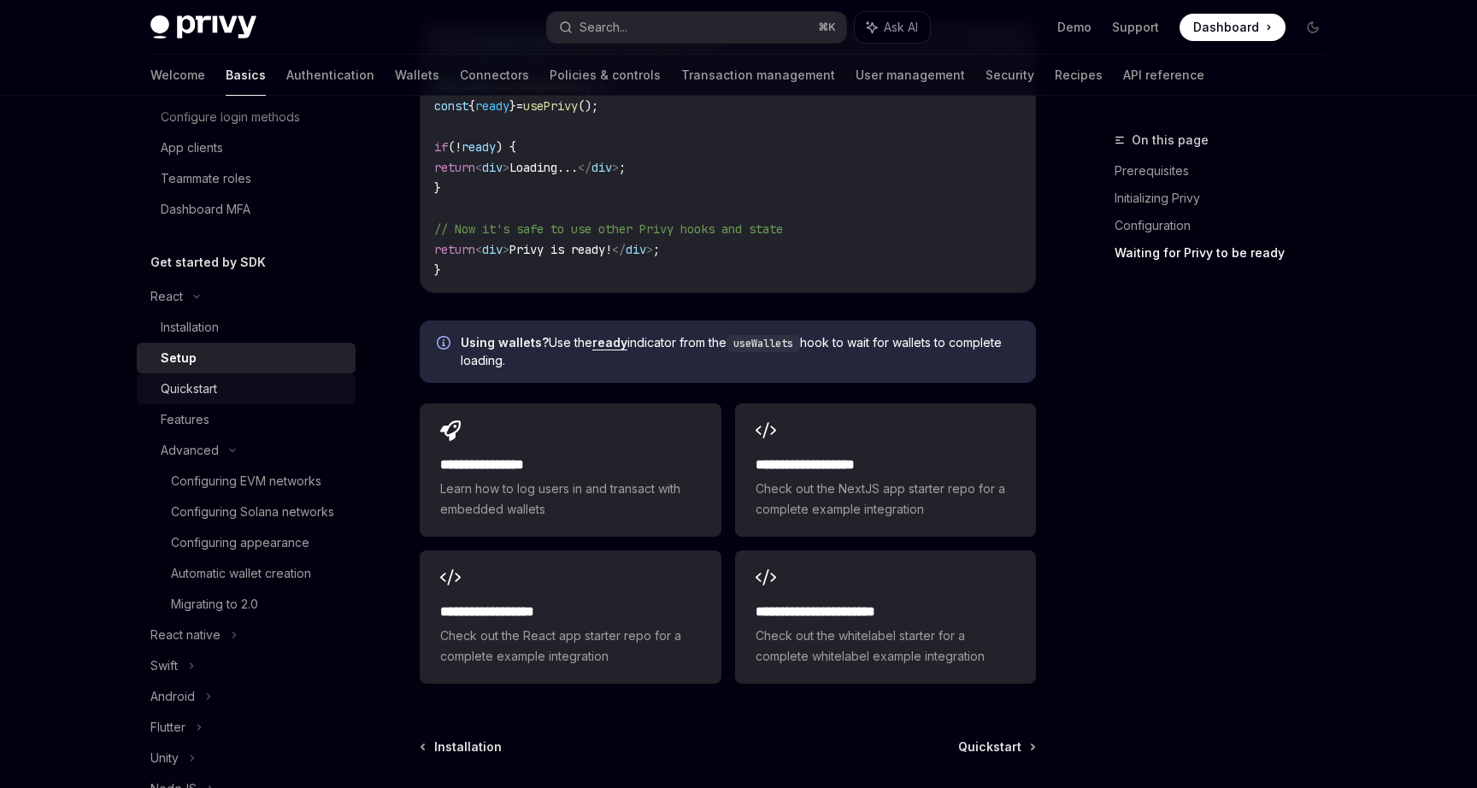
click at [224, 386] on div "Quickstart" at bounding box center [253, 389] width 185 height 21
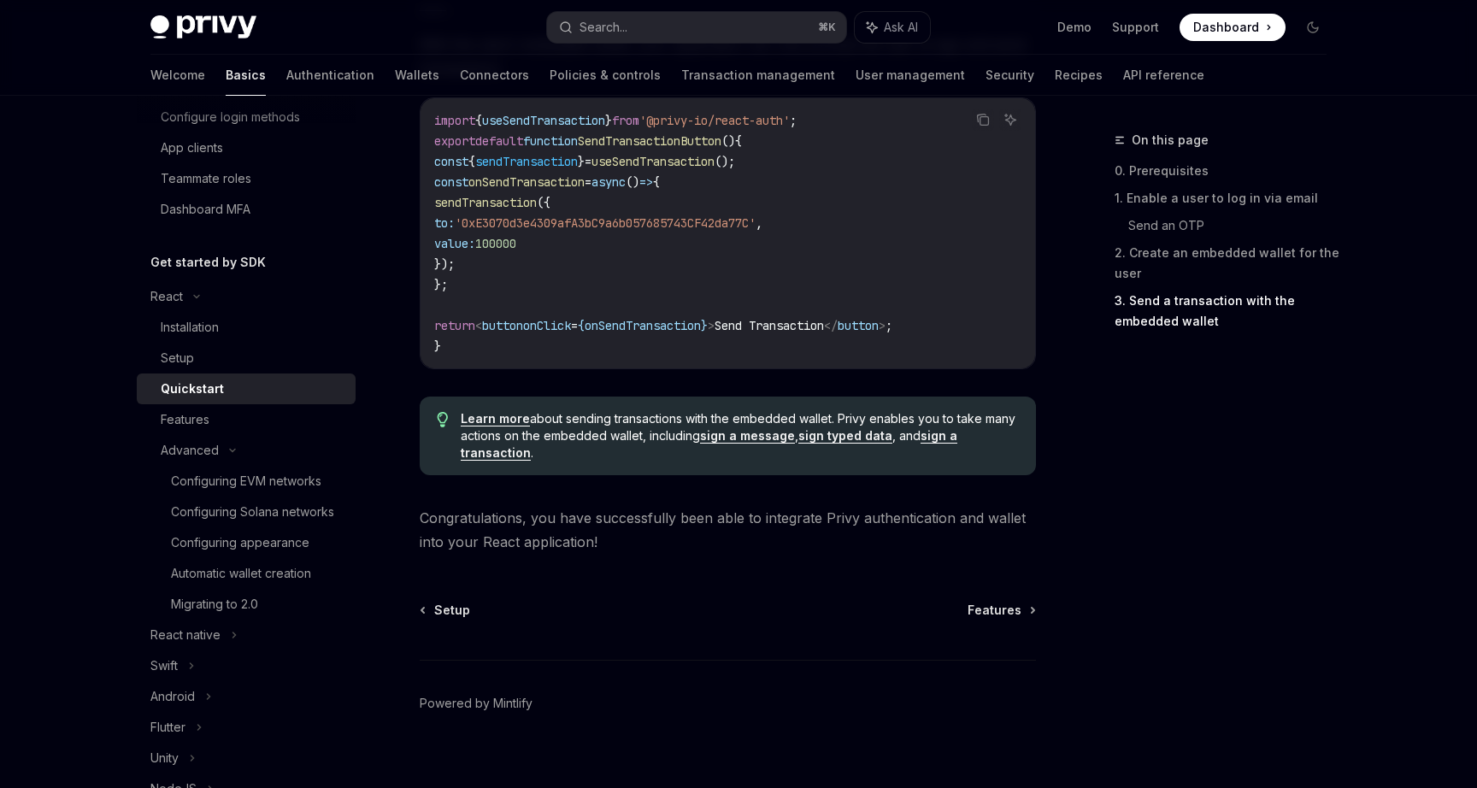
scroll to position [1691, 0]
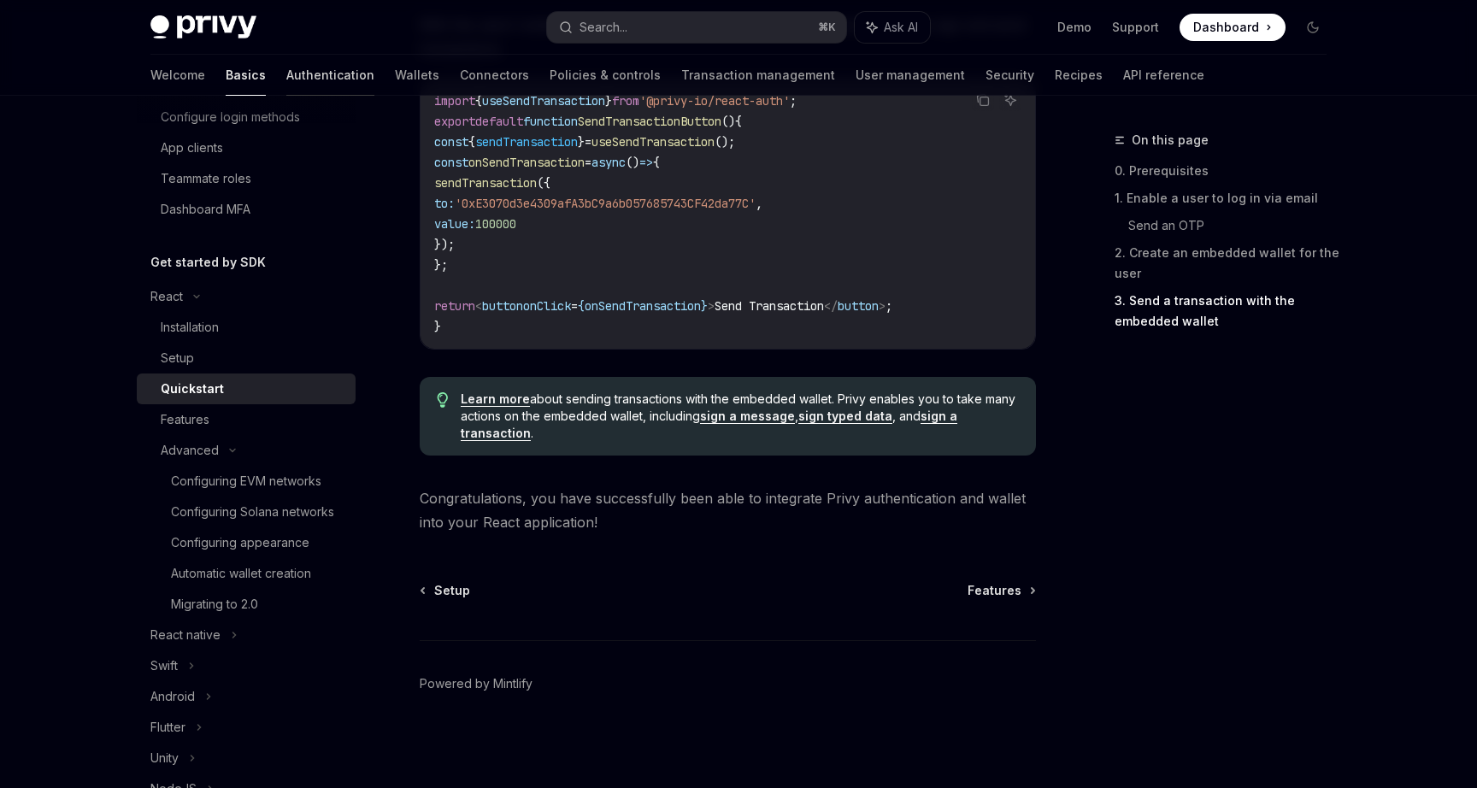
click at [286, 57] on link "Authentication" at bounding box center [330, 75] width 88 height 41
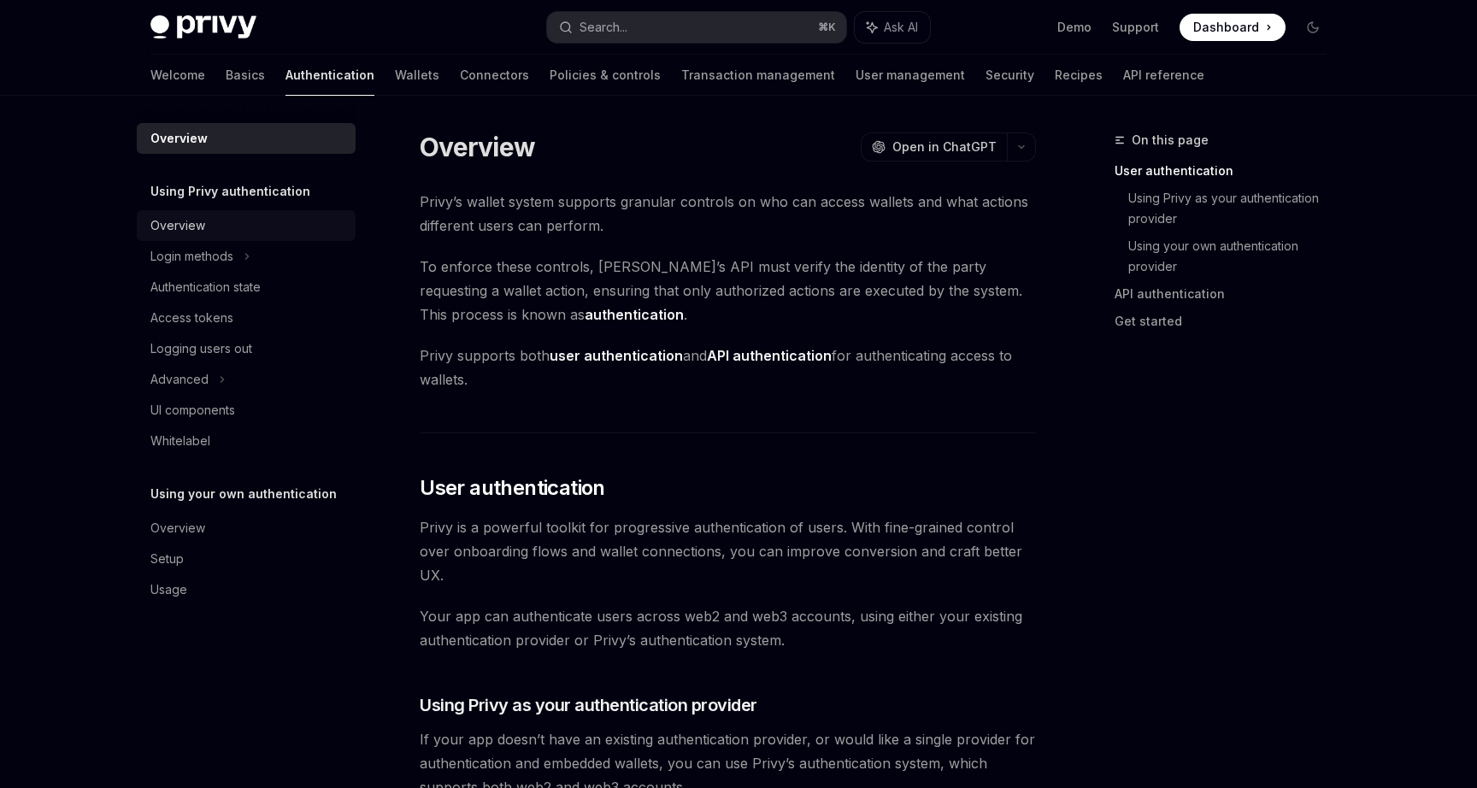
click at [285, 233] on div "Overview" at bounding box center [247, 225] width 195 height 21
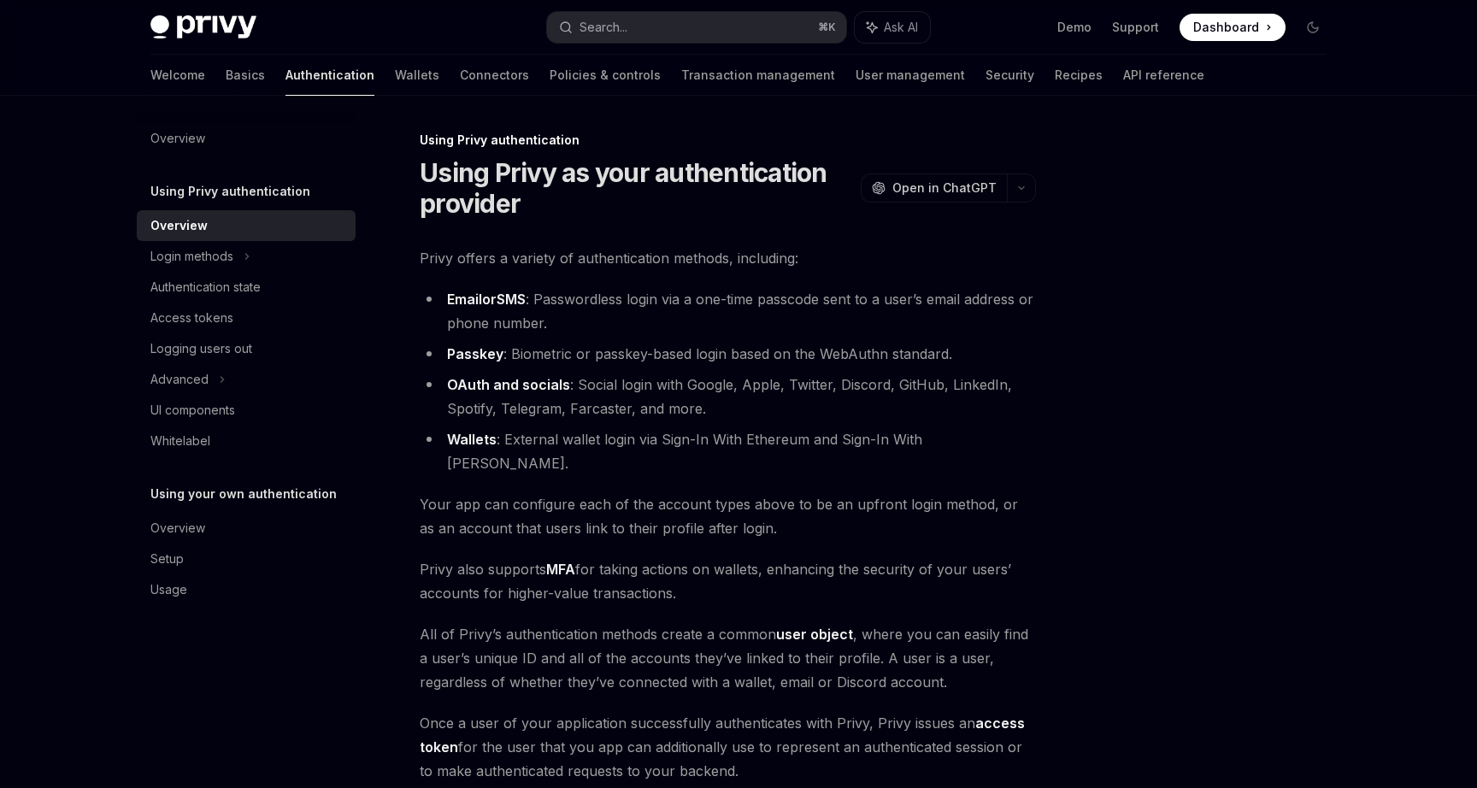
scroll to position [225, 0]
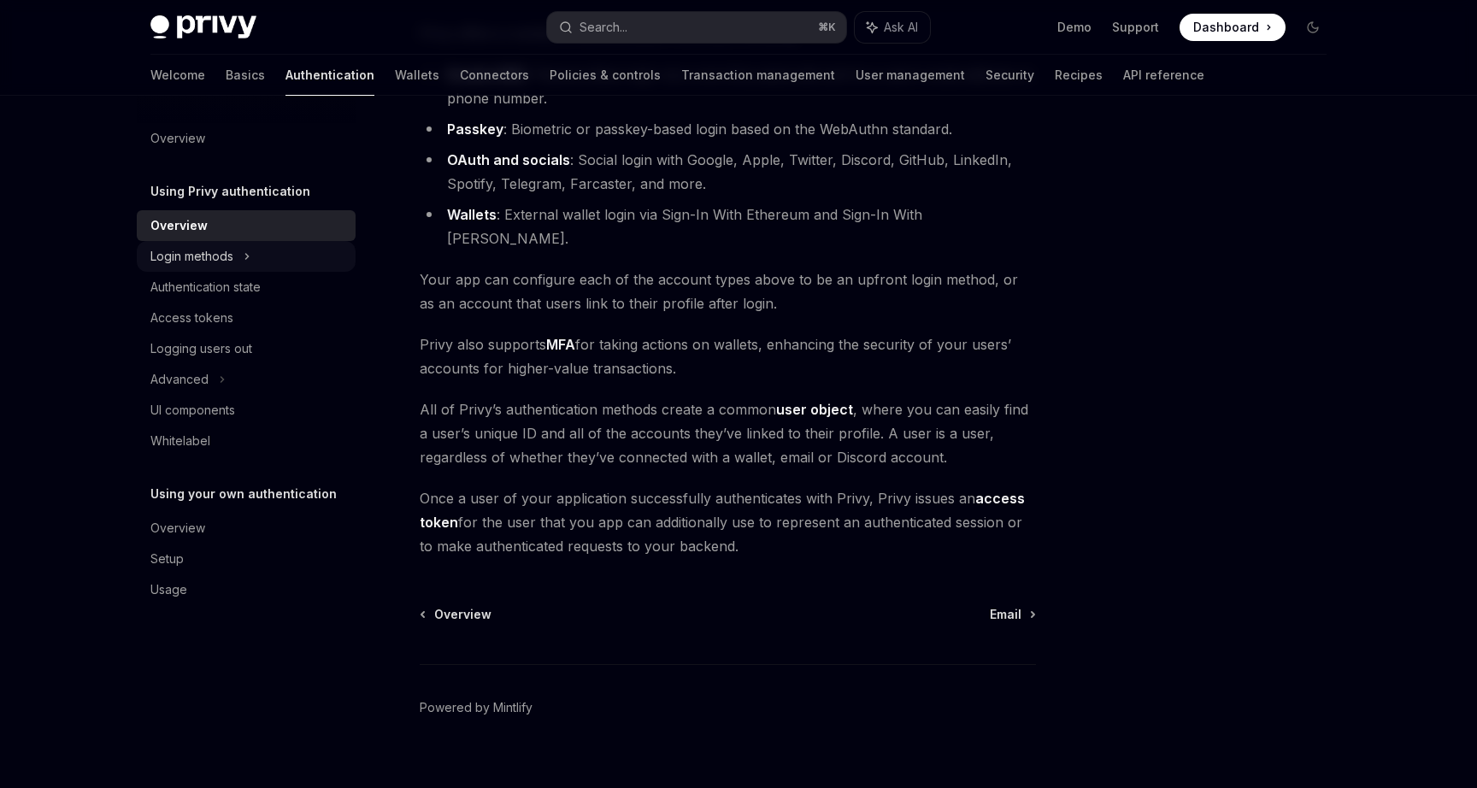
click at [260, 255] on div "Login methods" at bounding box center [246, 256] width 219 height 31
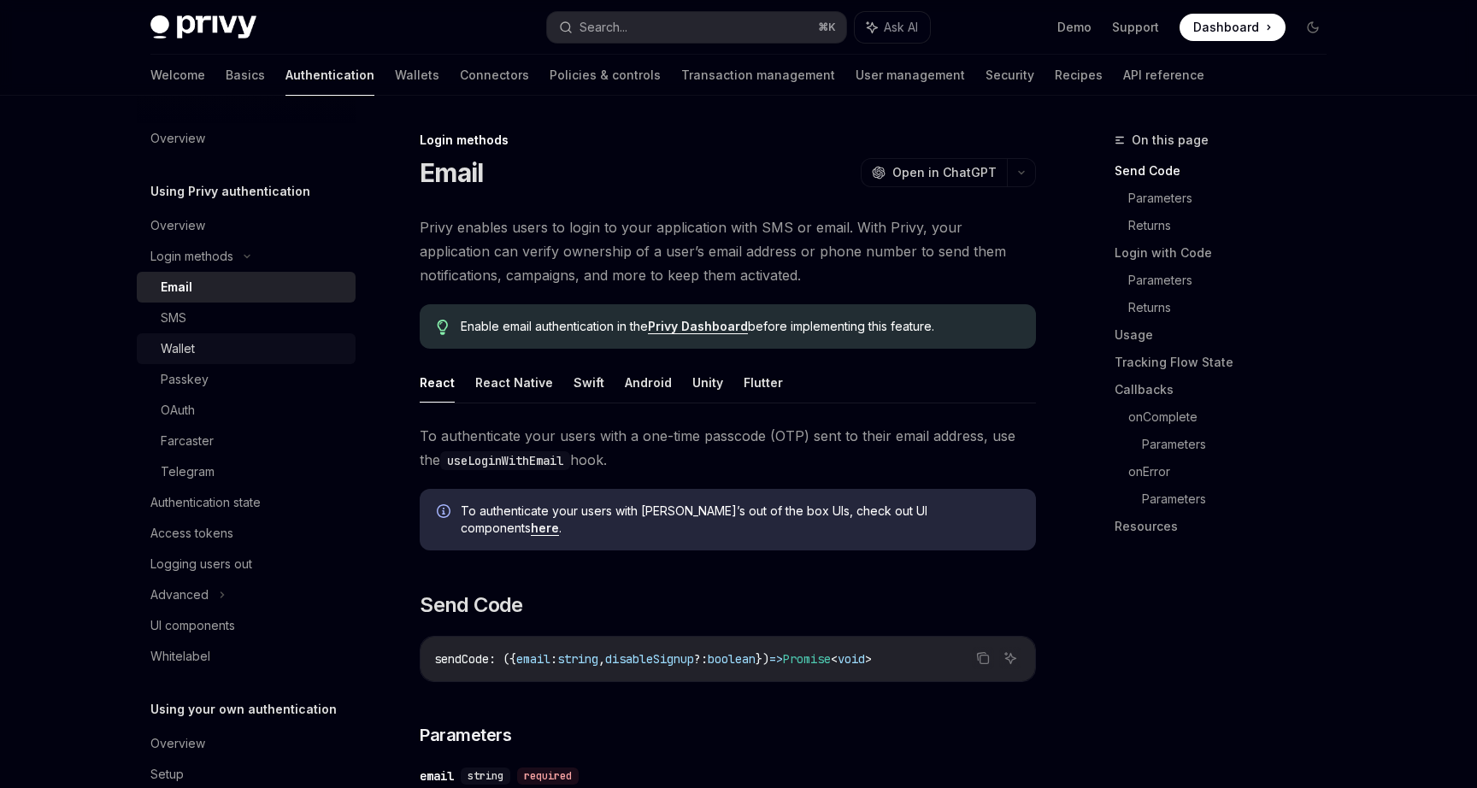
click at [212, 352] on div "Wallet" at bounding box center [253, 348] width 185 height 21
type textarea "*"
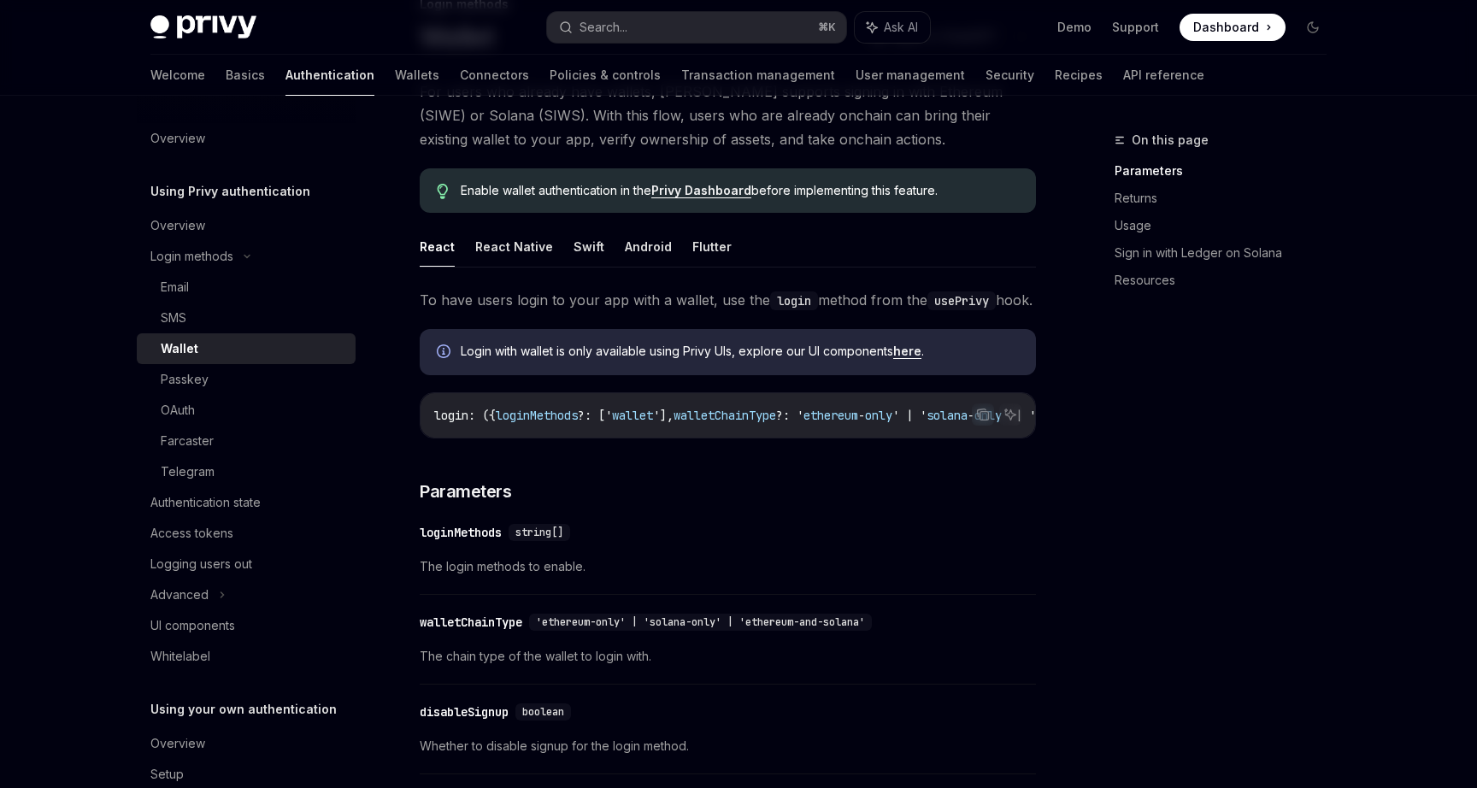
scroll to position [133, 0]
